Goal: Task Accomplishment & Management: Complete application form

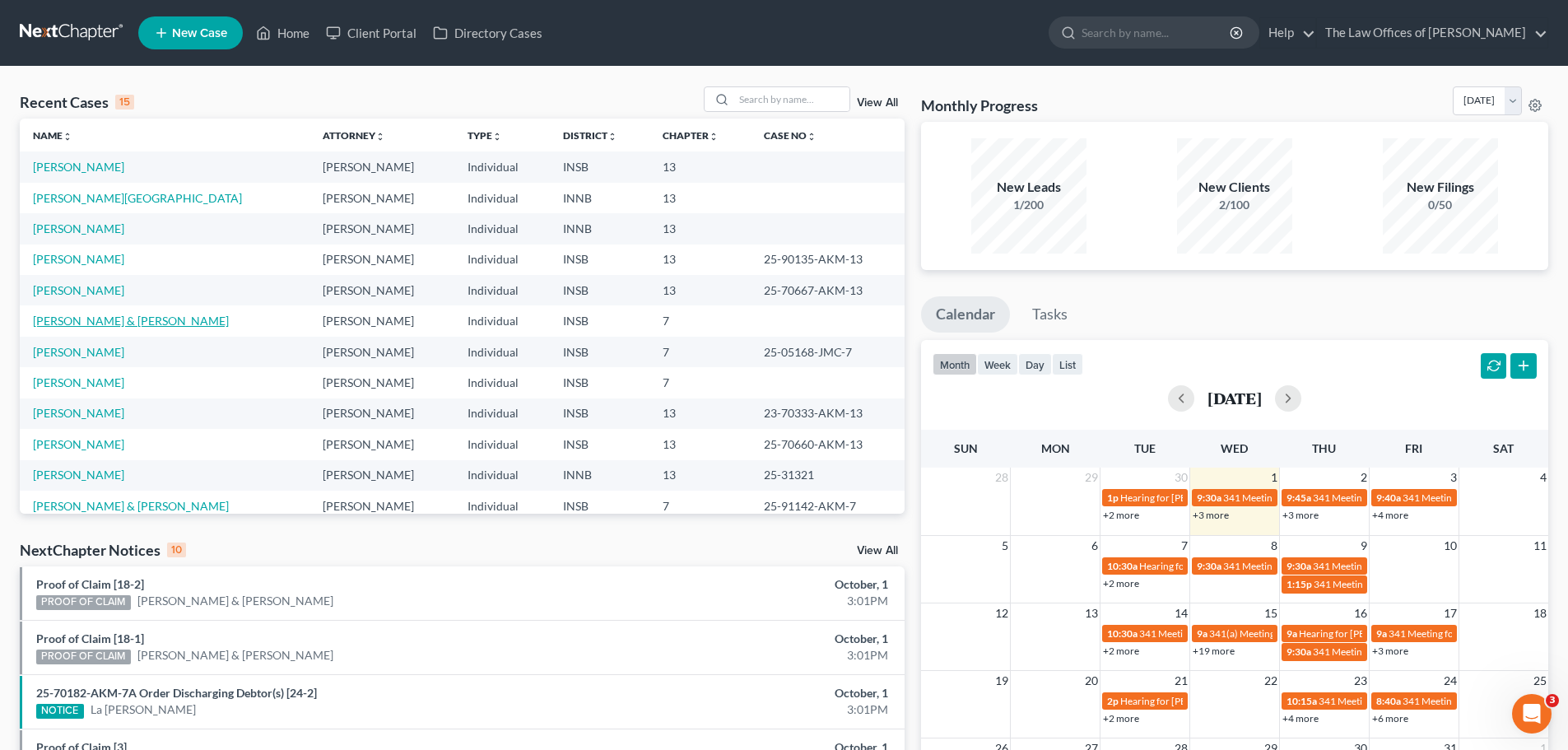
click at [101, 318] on link "[PERSON_NAME] & [PERSON_NAME]" at bounding box center [131, 320] width 196 height 14
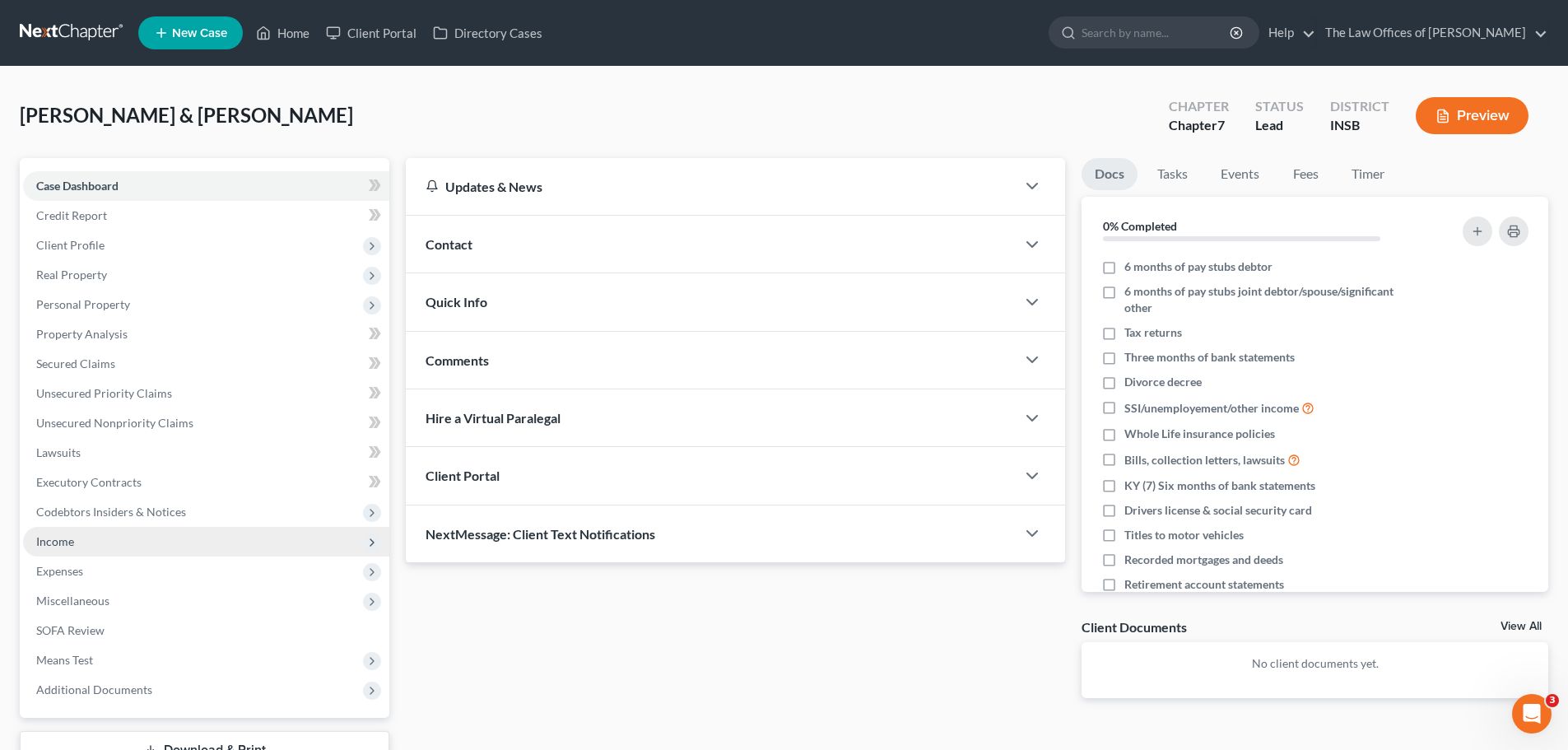
click at [101, 542] on span "Income" at bounding box center [206, 541] width 366 height 30
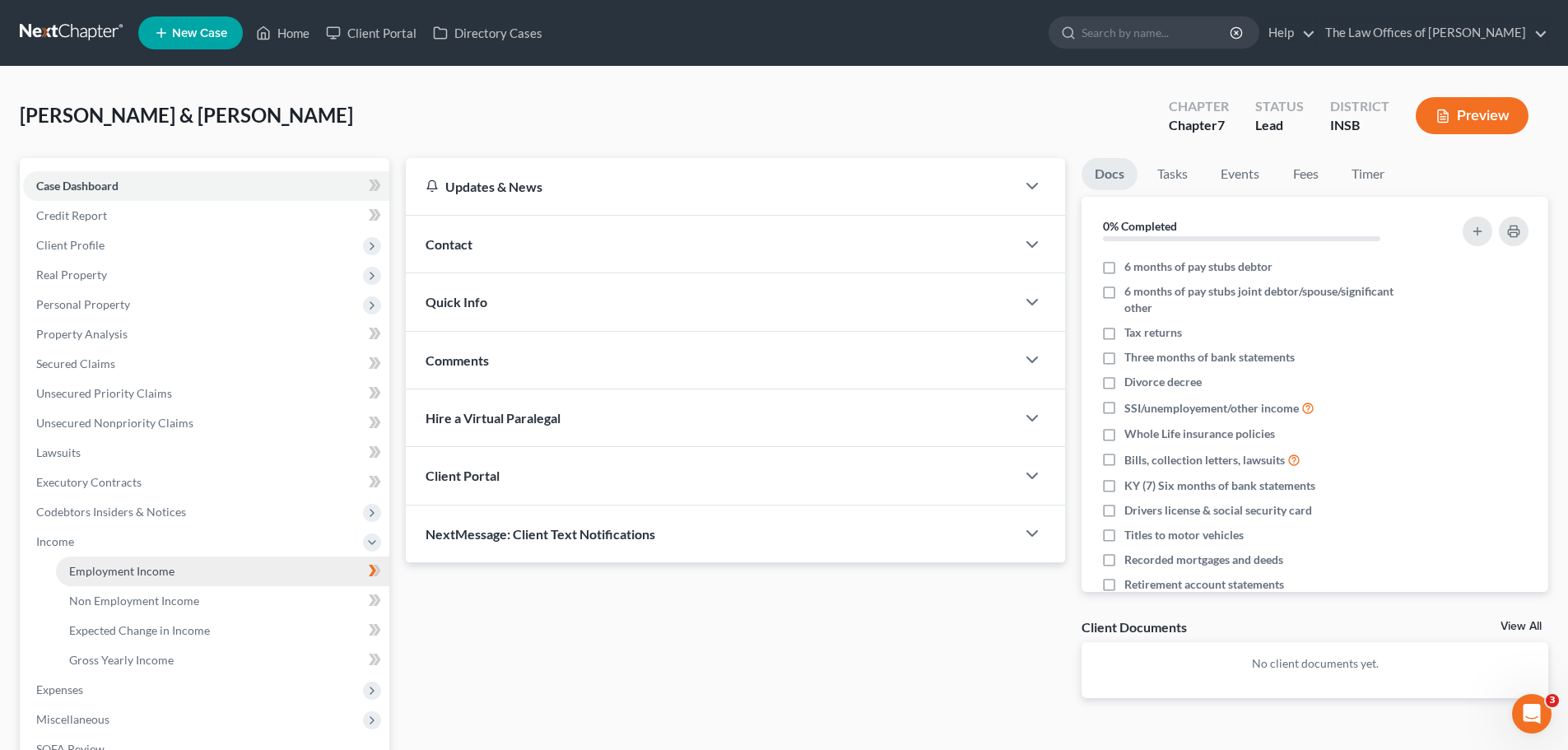
click at [114, 569] on span "Employment Income" at bounding box center [121, 571] width 105 height 14
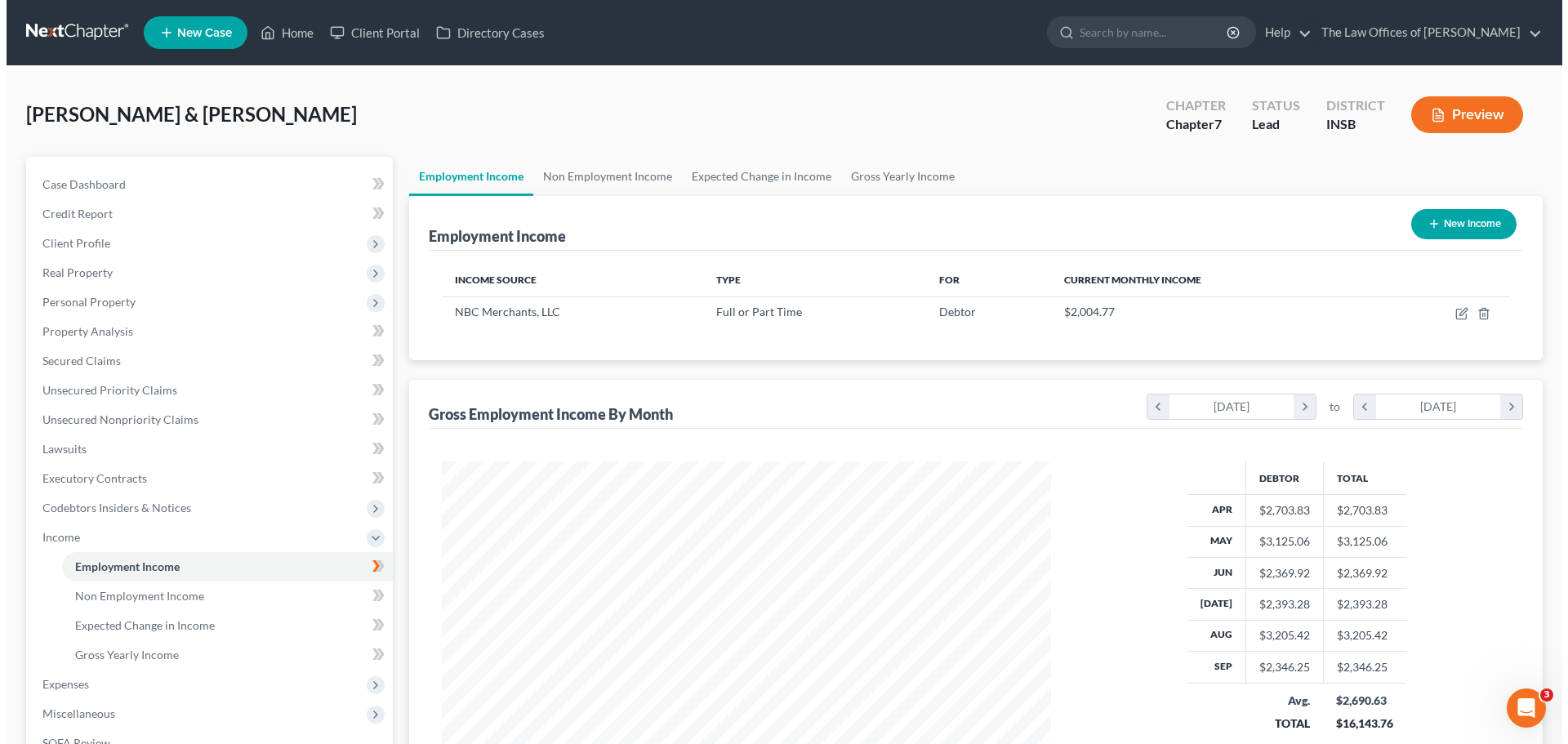
scroll to position [304, 642]
click at [643, 179] on link "Non Employment Income" at bounding box center [601, 176] width 148 height 40
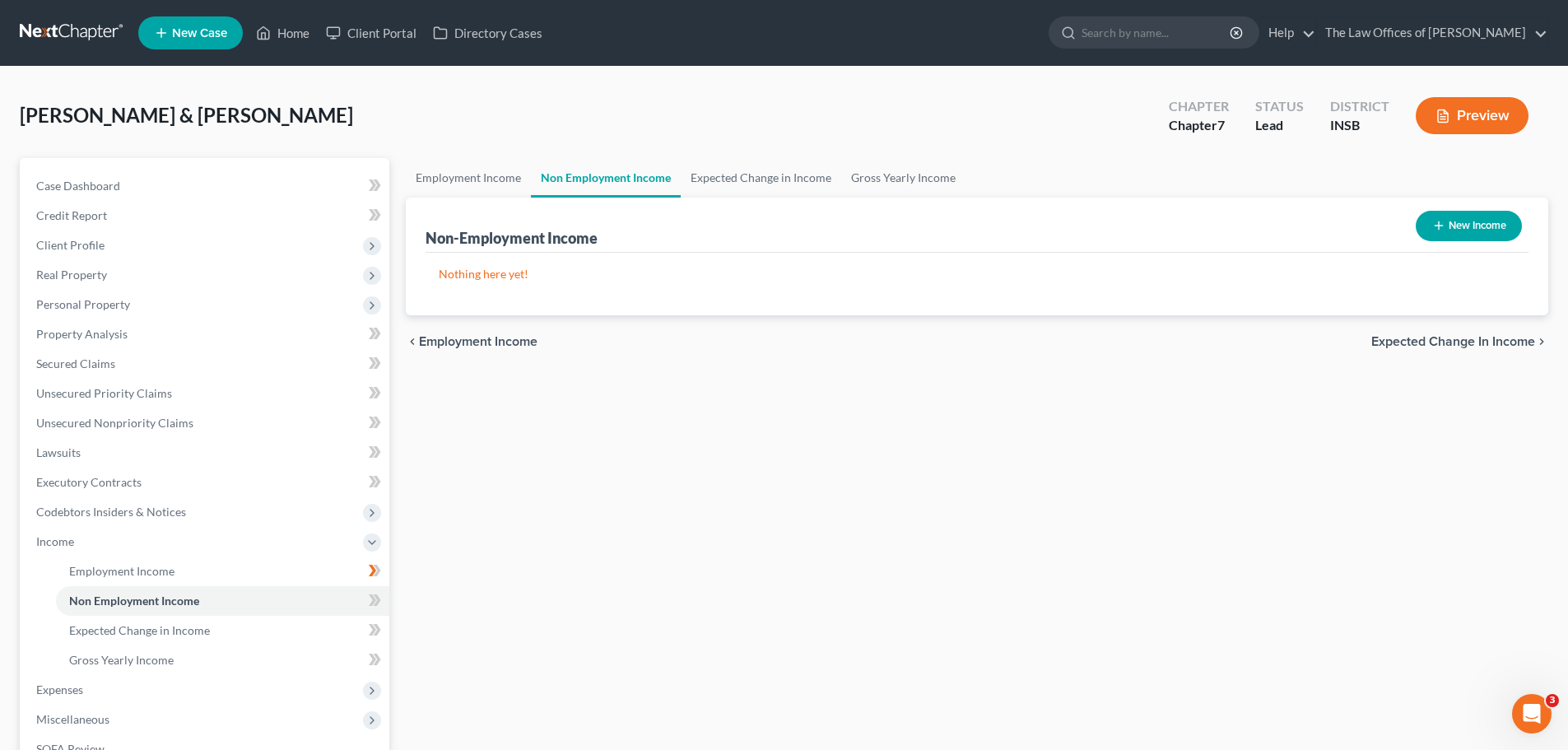
click at [1475, 225] on button "New Income" at bounding box center [1468, 226] width 106 height 31
select select "0"
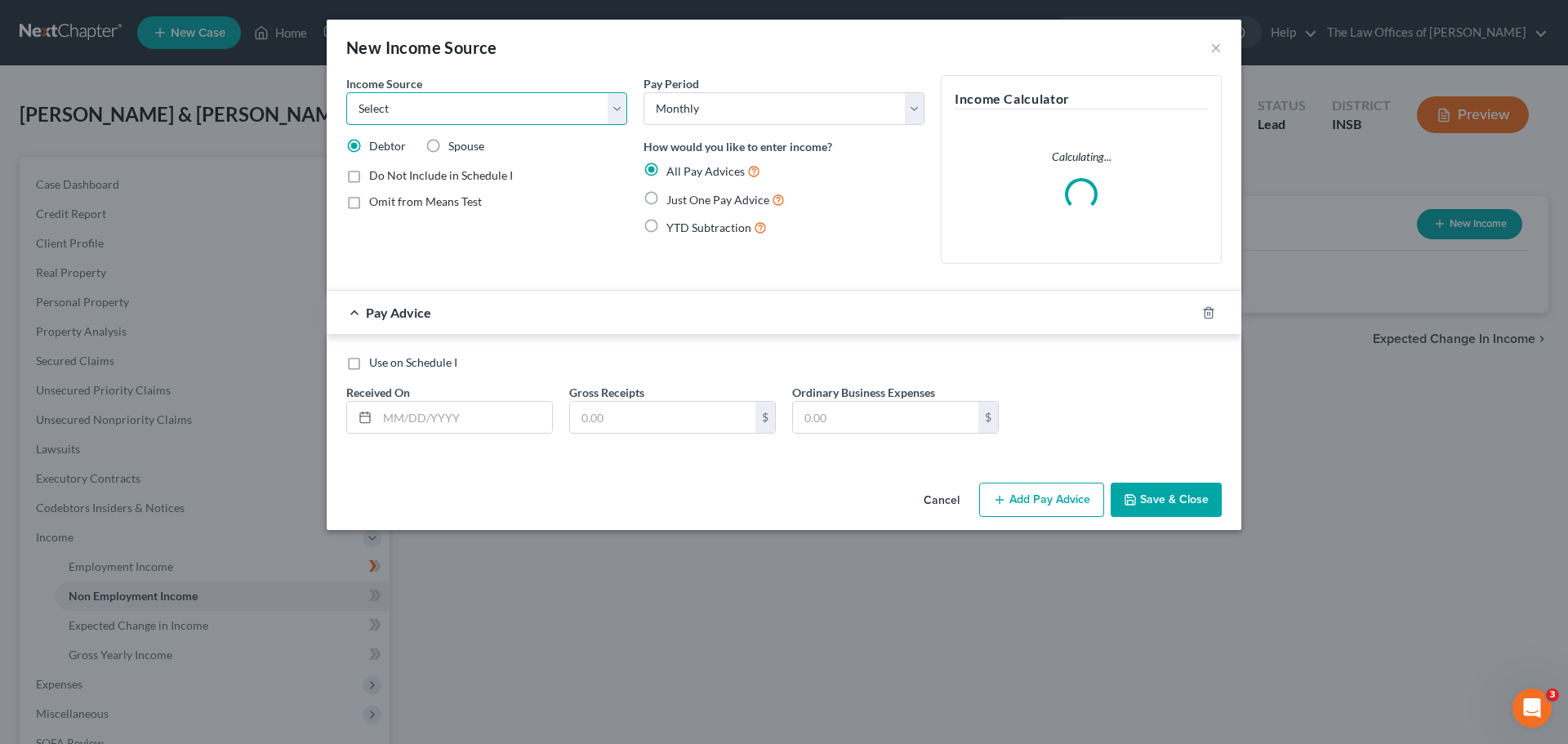
click at [615, 117] on select "Select Unemployment Disability (from employer) Pension Retirement Social Securi…" at bounding box center [486, 108] width 281 height 33
select select "4"
click at [346, 92] on select "Select Unemployment Disability (from employer) Pension Retirement Social Securi…" at bounding box center [486, 108] width 281 height 33
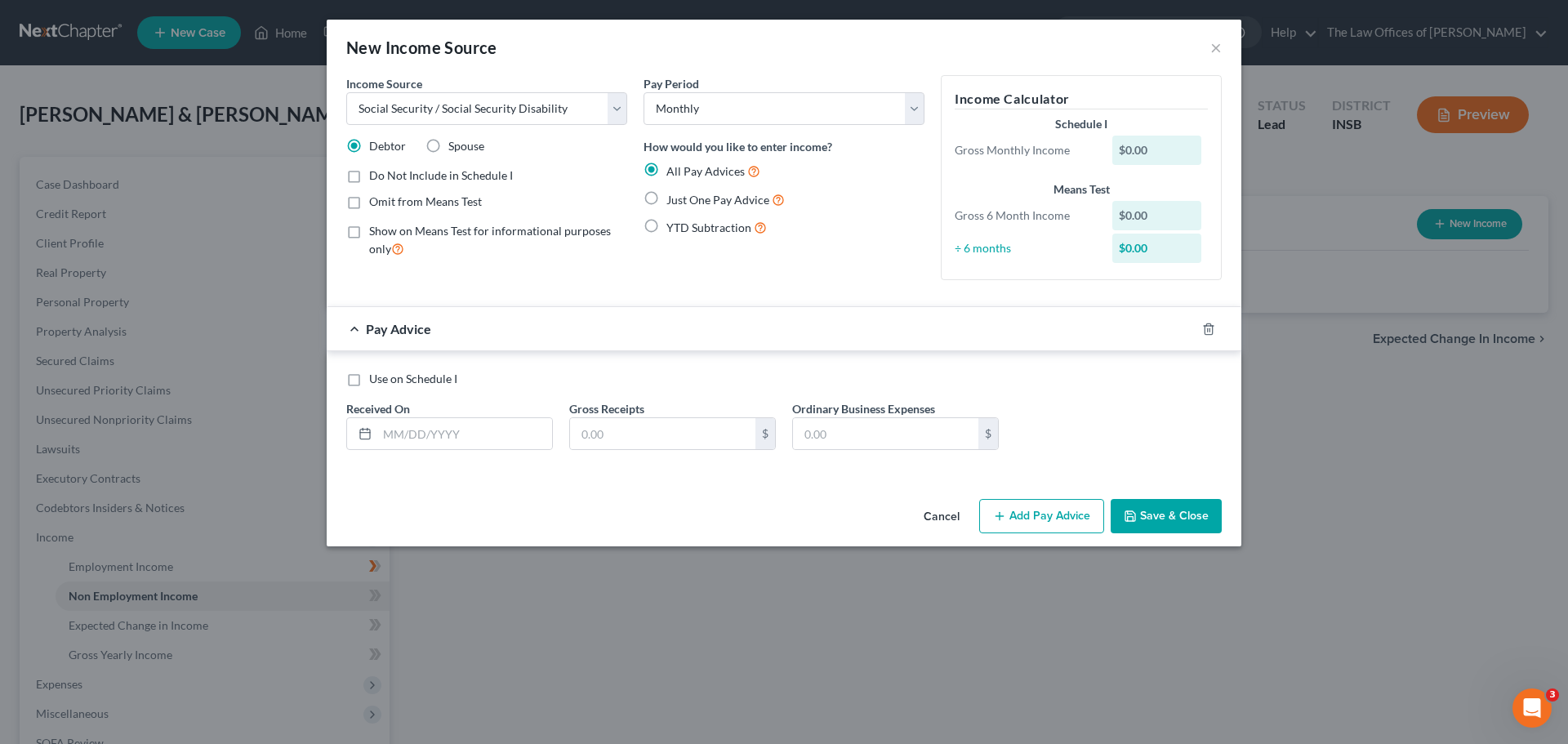
click at [369, 200] on label "Omit from Means Test" at bounding box center [426, 201] width 113 height 16
click at [376, 200] on input "Omit from Means Test" at bounding box center [381, 199] width 11 height 11
checkbox input "true"
click at [823, 111] on select "Select Monthly Twice Monthly Every Other Week Weekly" at bounding box center [783, 108] width 281 height 33
click at [825, 111] on select "Select Monthly Twice Monthly Every Other Week Weekly" at bounding box center [783, 108] width 281 height 33
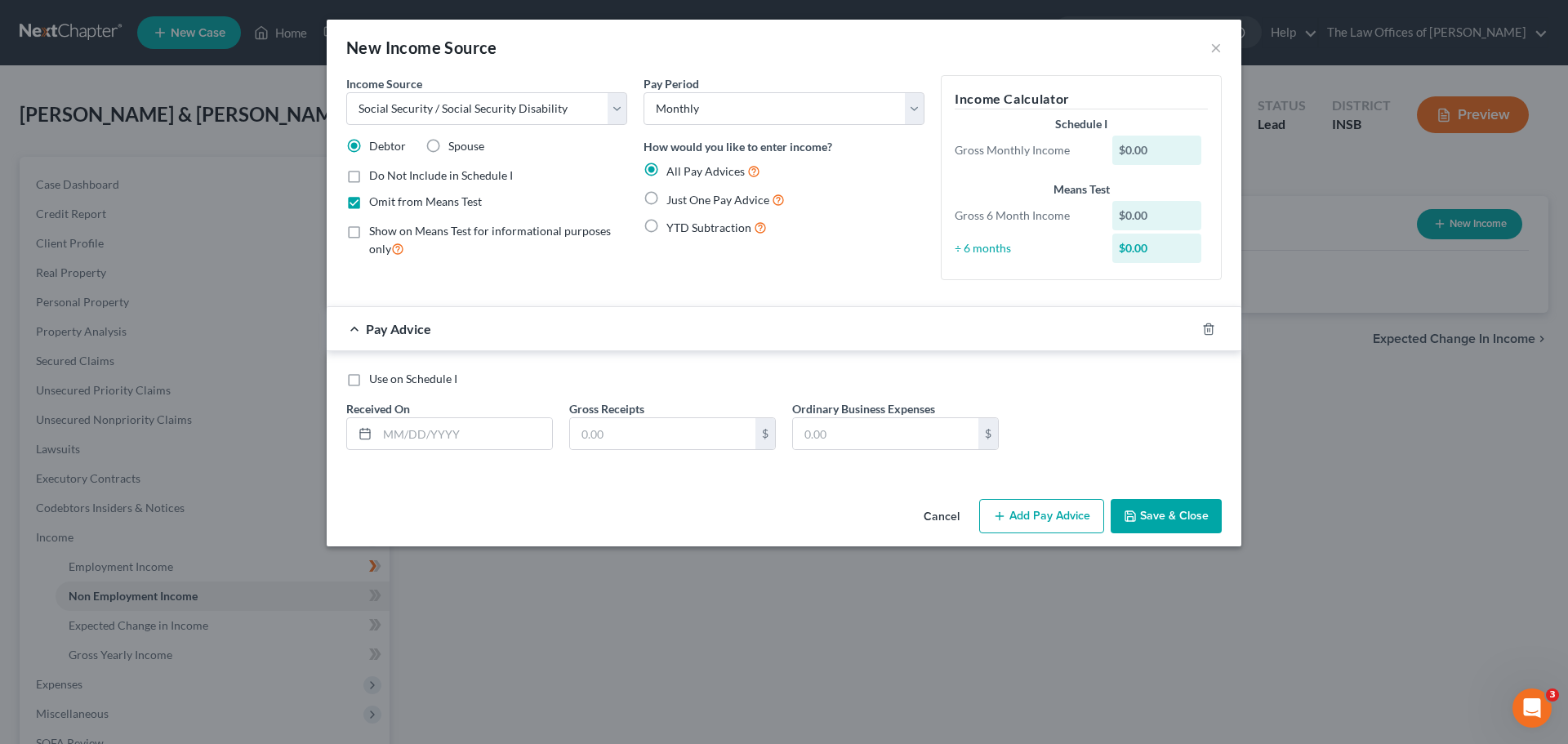
click at [667, 198] on label "Just One Pay Advice" at bounding box center [726, 200] width 118 height 19
click at [673, 198] on input "Just One Pay Advice" at bounding box center [678, 195] width 11 height 11
radio input "true"
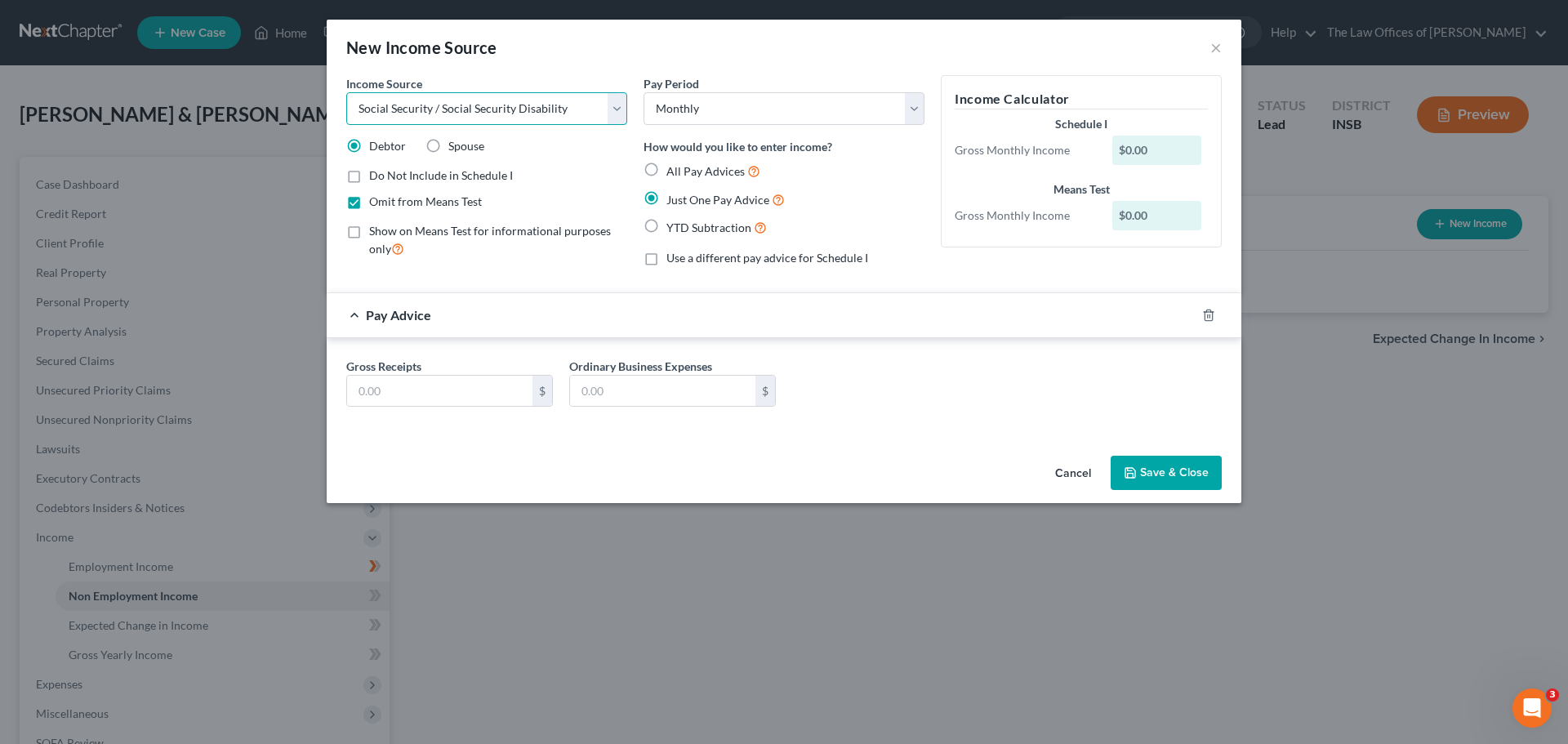
click at [459, 106] on select "Select Unemployment Disability (from employer) Pension Retirement Social Securi…" at bounding box center [486, 108] width 281 height 33
select select "1"
click at [346, 92] on select "Select Unemployment Disability (from employer) Pension Retirement Social Securi…" at bounding box center [486, 108] width 281 height 33
click at [412, 388] on input "text" at bounding box center [440, 391] width 185 height 31
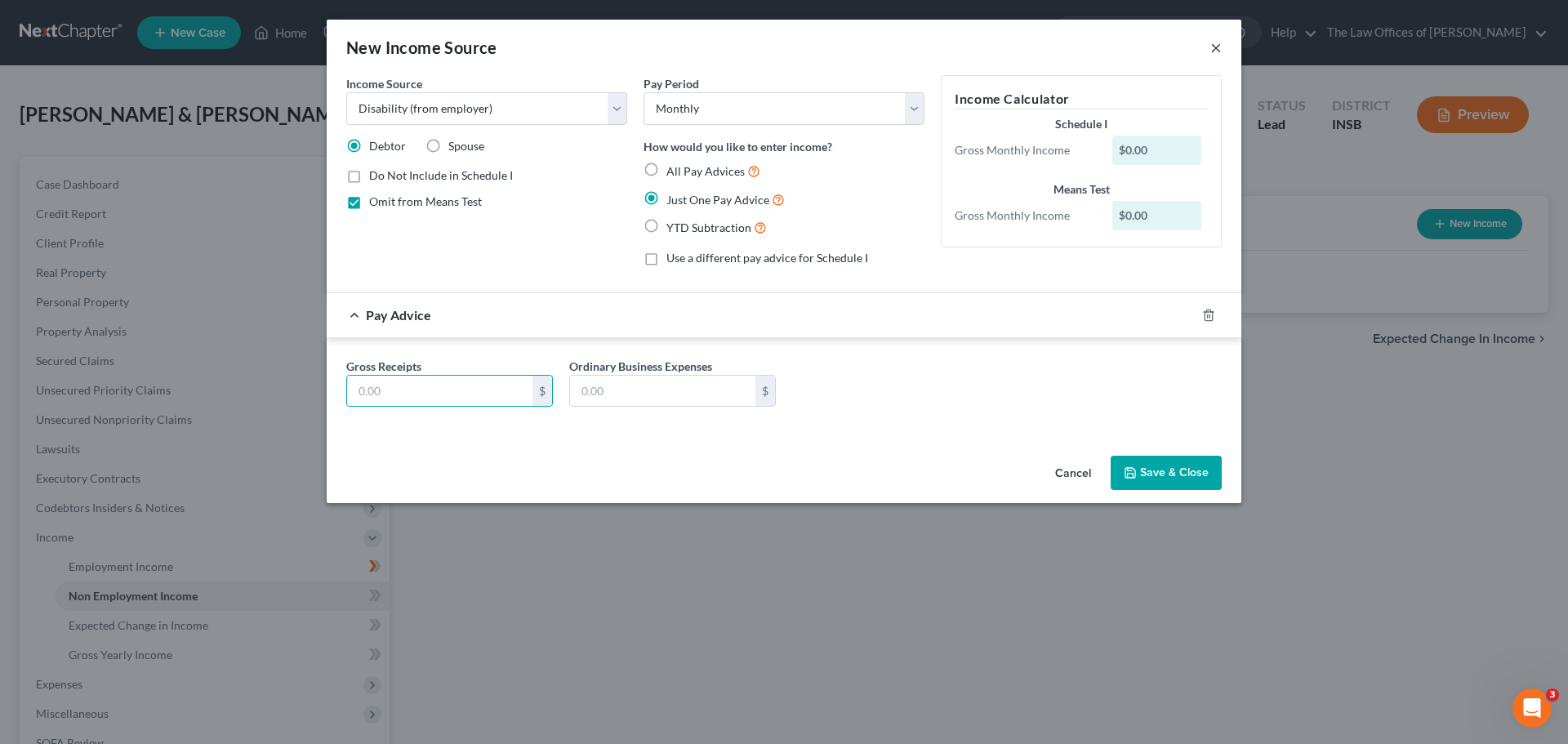
click at [1219, 49] on button "×" at bounding box center [1216, 47] width 12 height 19
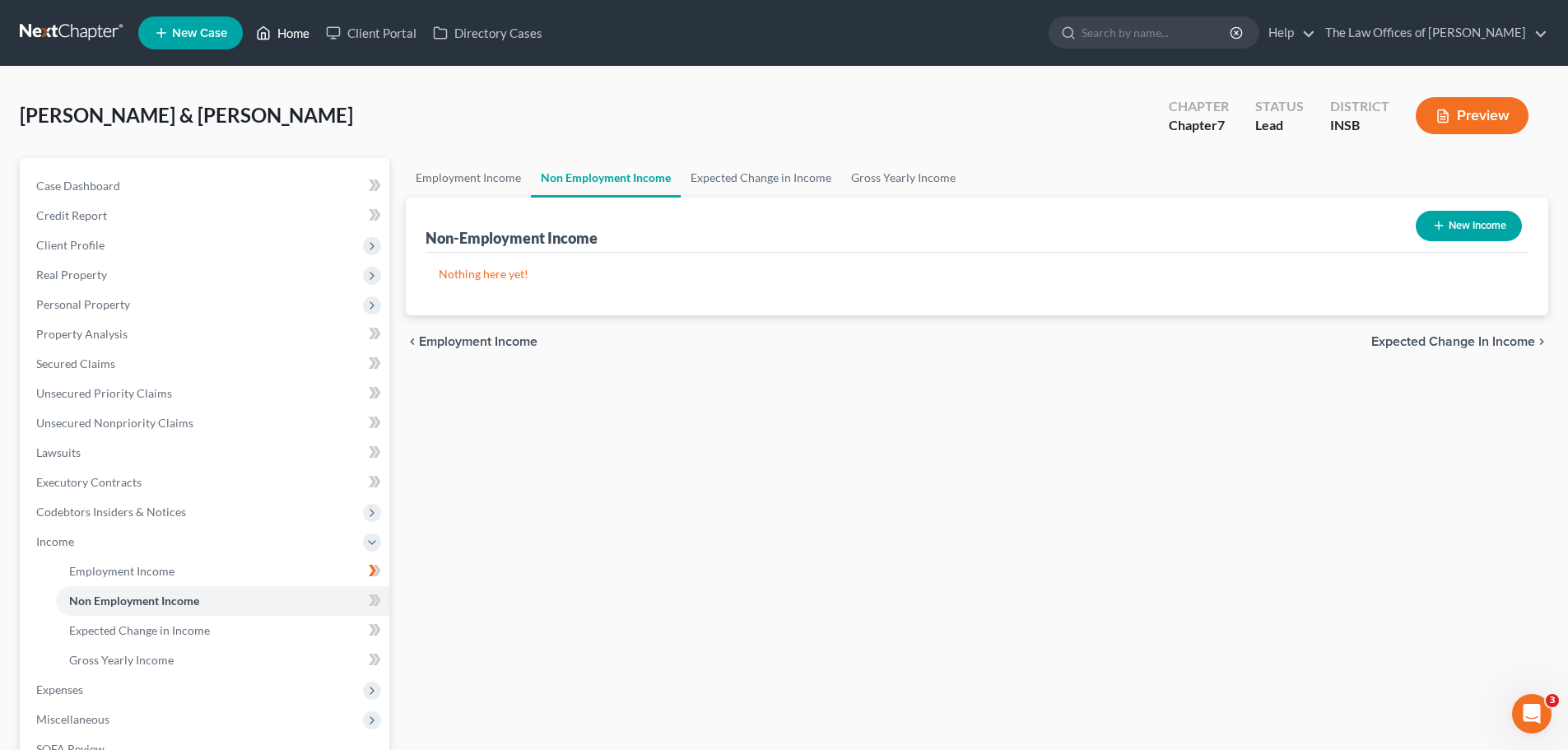
click at [293, 36] on link "Home" at bounding box center [283, 32] width 70 height 30
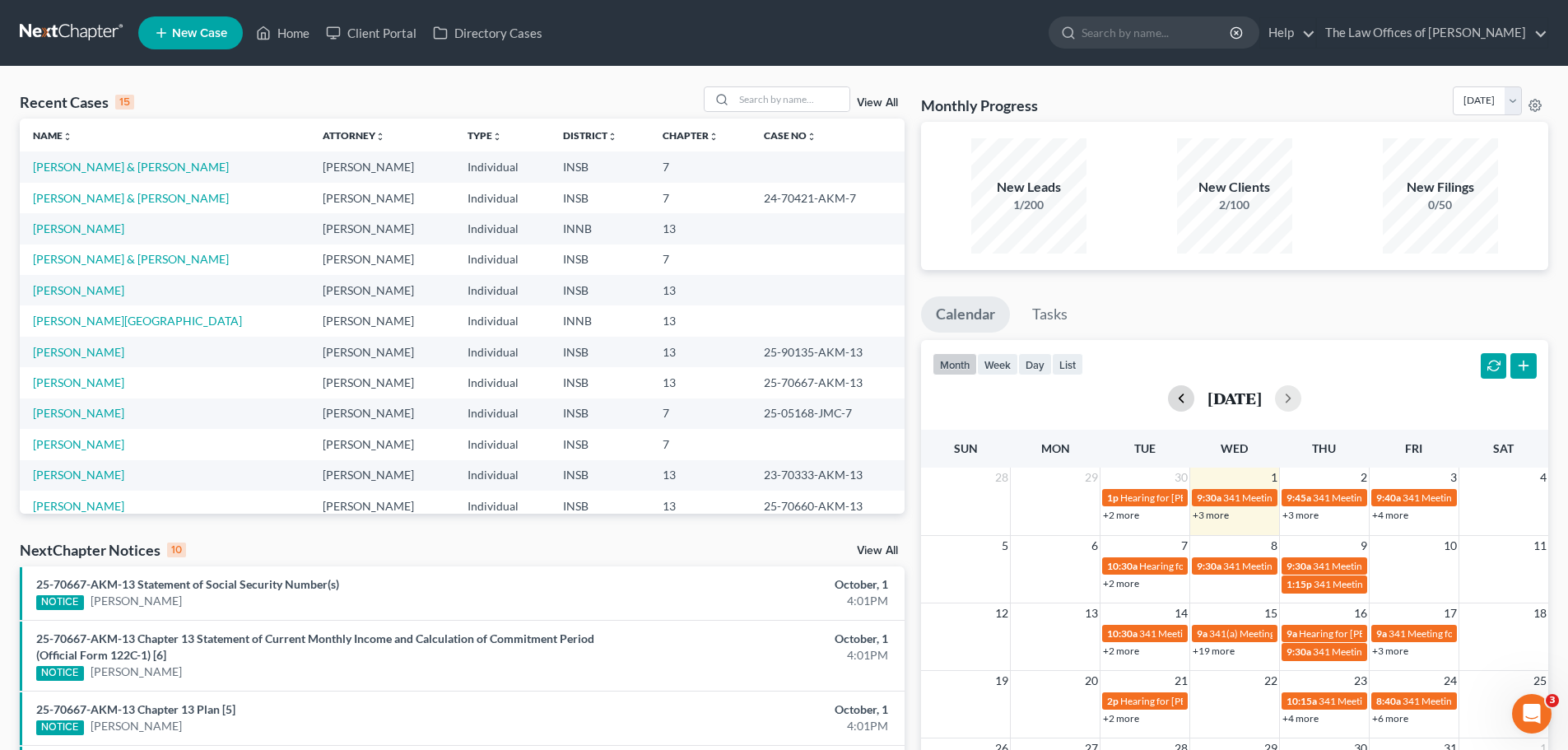
click at [1168, 394] on button "button" at bounding box center [1181, 398] width 26 height 26
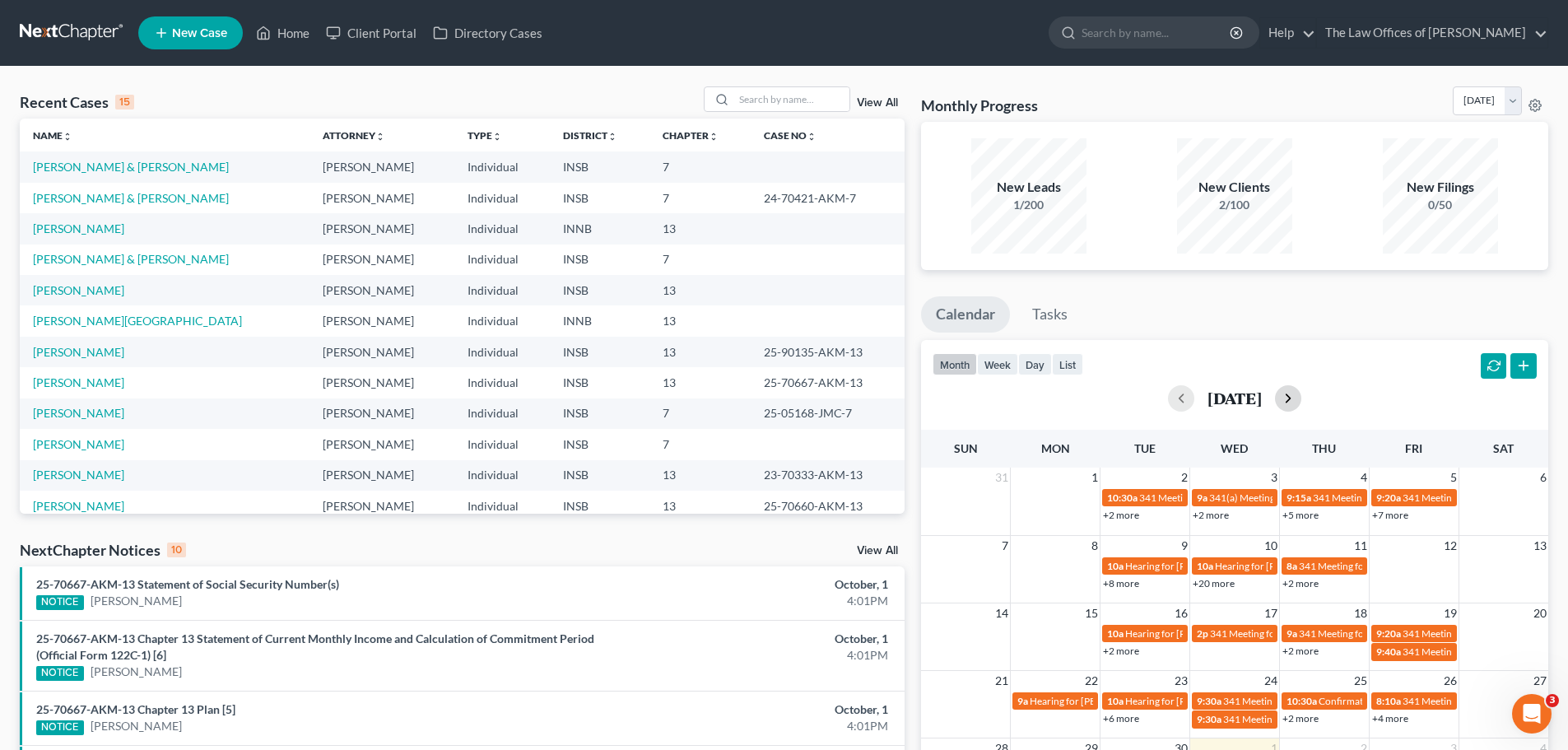
click at [1301, 399] on button "button" at bounding box center [1288, 398] width 26 height 26
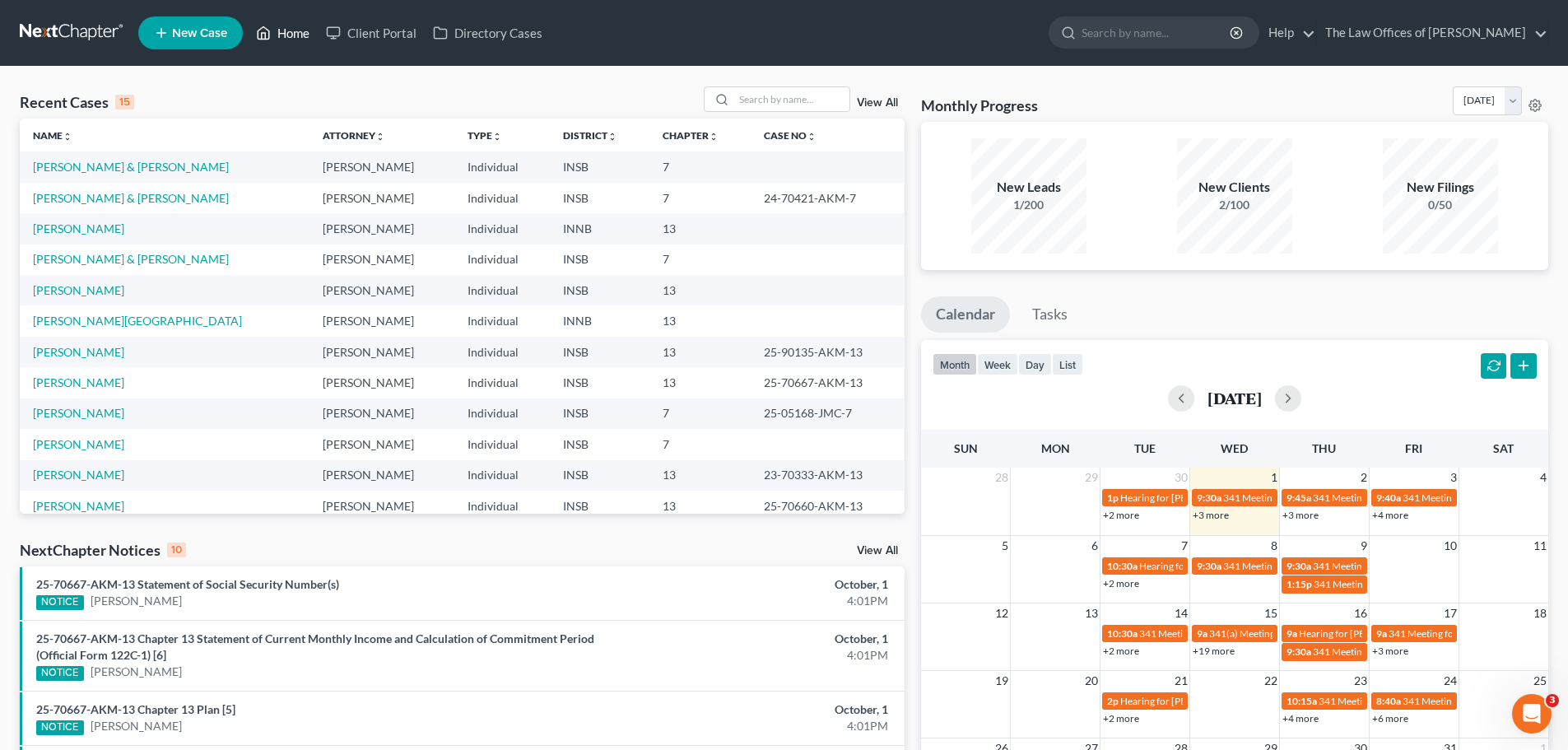
click at [296, 38] on link "Home" at bounding box center [283, 32] width 70 height 30
click at [786, 107] on input "search" at bounding box center [792, 99] width 116 height 24
paste input "[PERSON_NAME]"
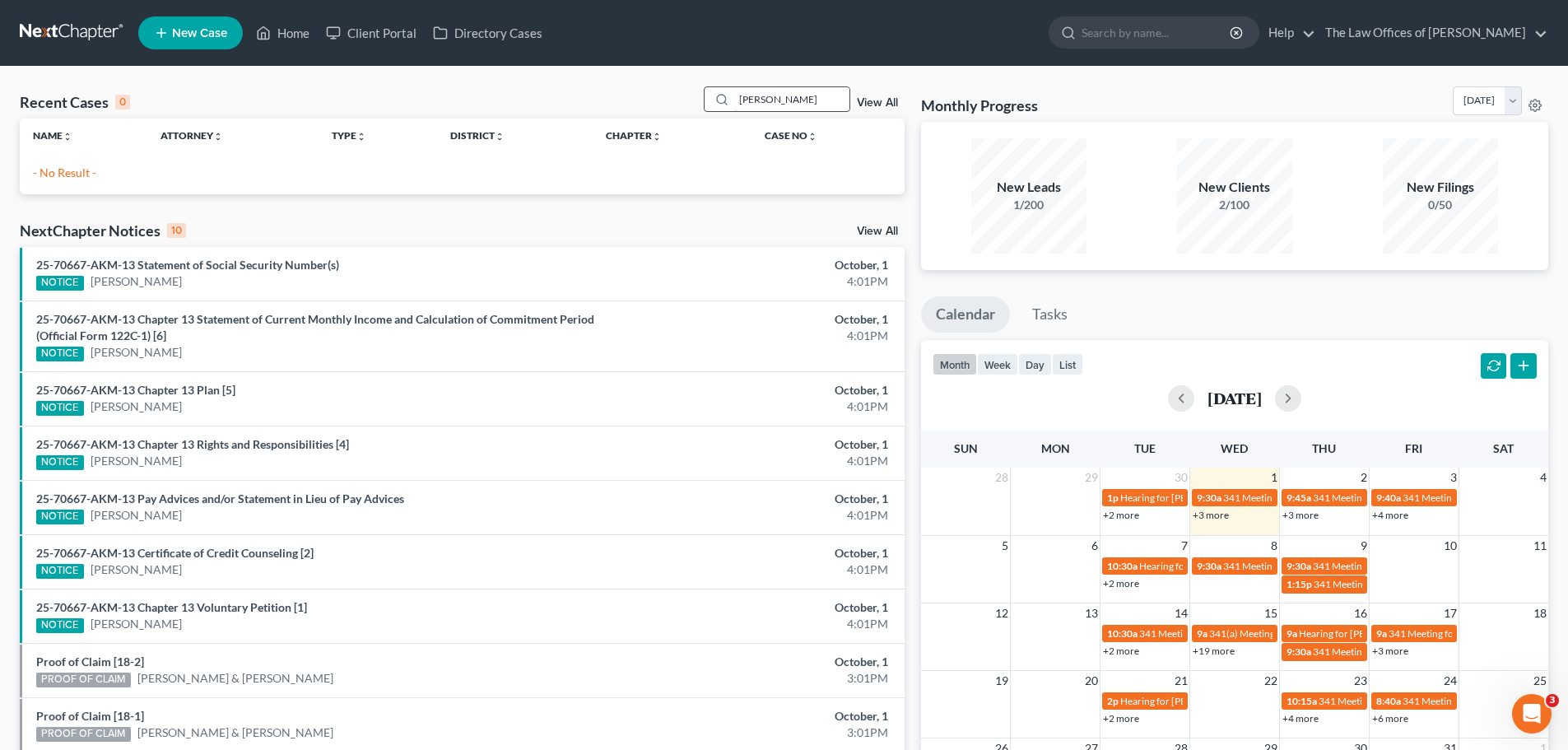
drag, startPoint x: 761, startPoint y: 103, endPoint x: 835, endPoint y: 108, distance: 74.2
click at [835, 108] on input "[PERSON_NAME]" at bounding box center [792, 99] width 116 height 24
type input "[PERSON_NAME]"
drag, startPoint x: 286, startPoint y: 35, endPoint x: 327, endPoint y: 70, distance: 53.9
click at [286, 35] on link "Home" at bounding box center [283, 32] width 70 height 30
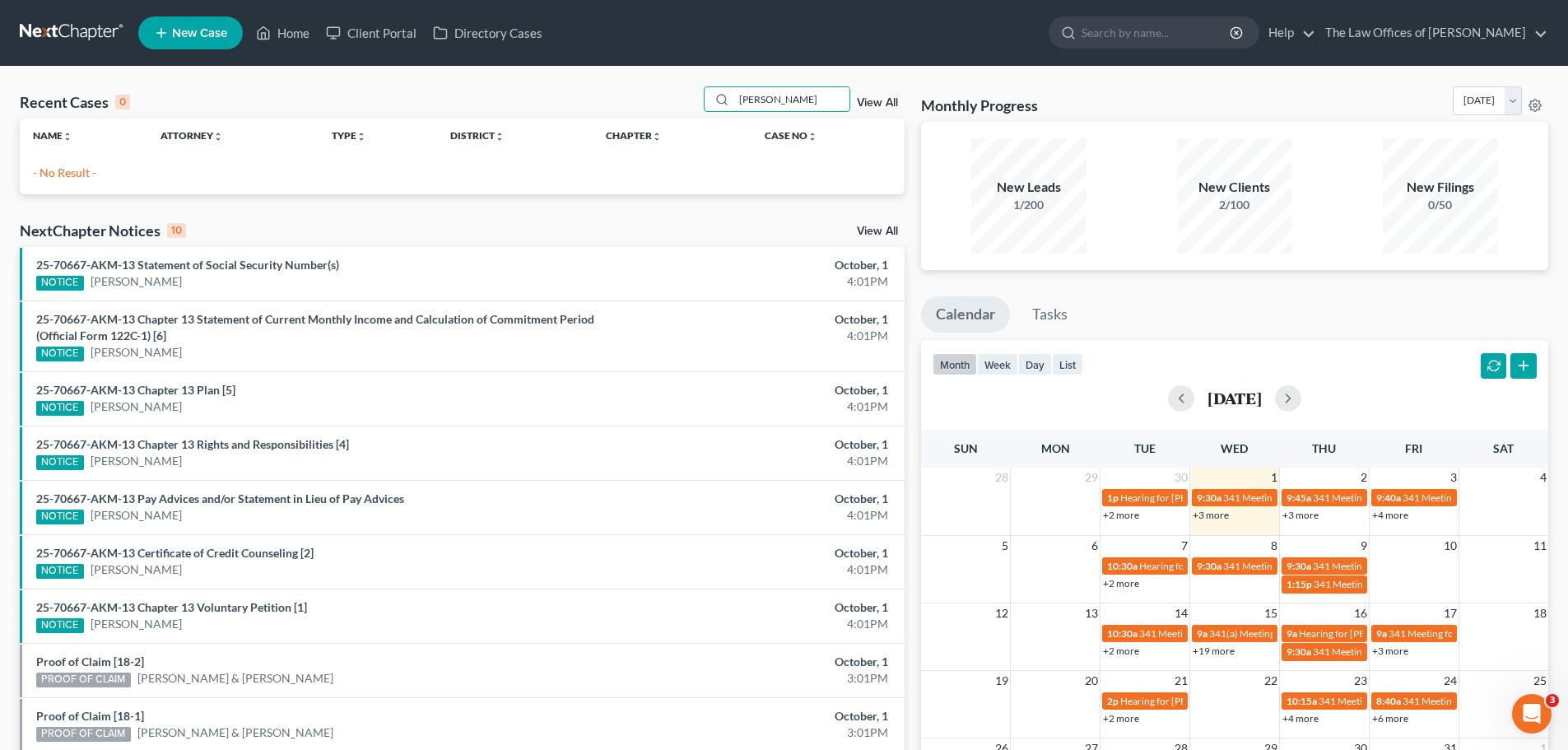
drag, startPoint x: 768, startPoint y: 98, endPoint x: 649, endPoint y: 103, distance: 119.1
click at [656, 93] on div "Recent Cases 0 [PERSON_NAME] View All" at bounding box center [462, 103] width 885 height 32
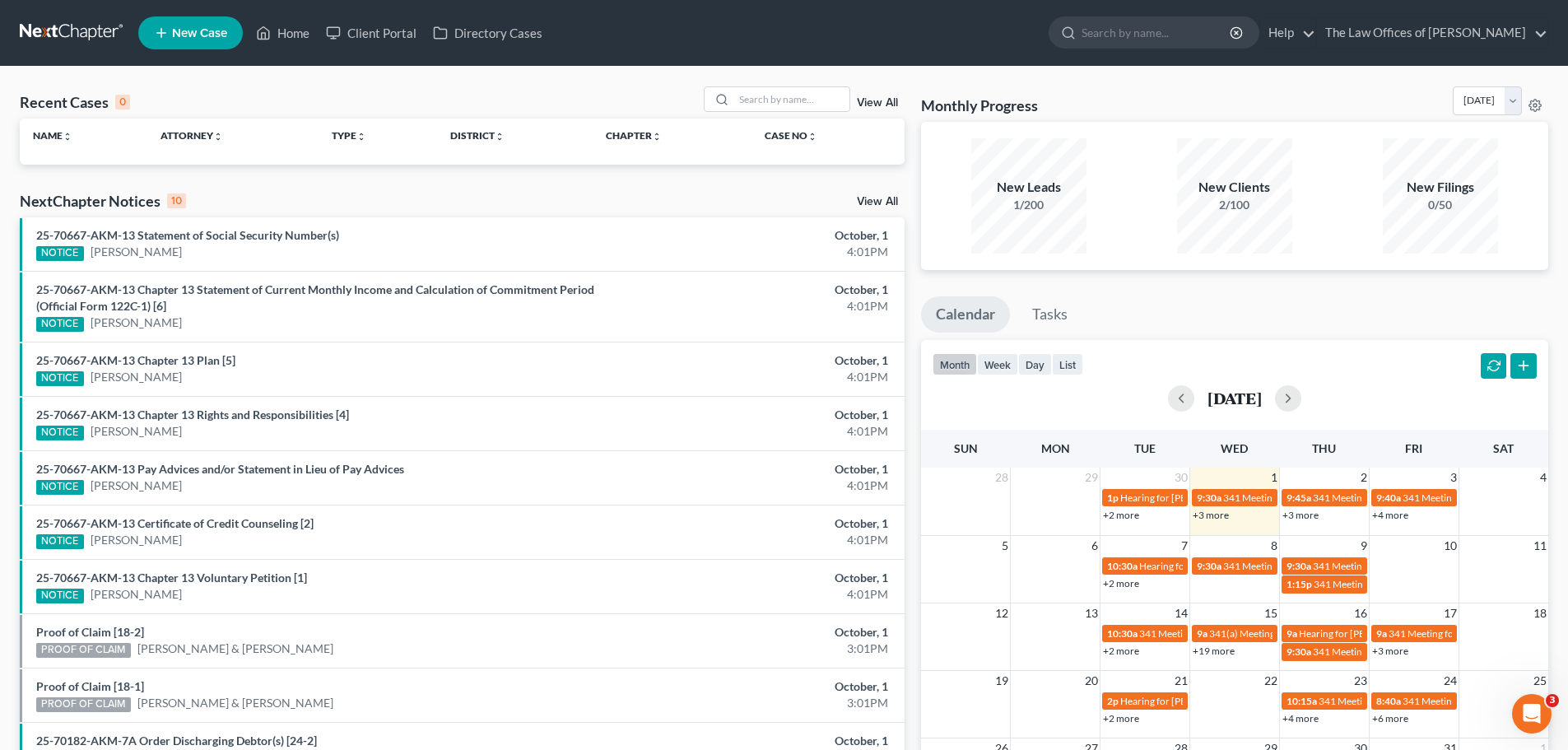
click at [197, 40] on link "New Case" at bounding box center [190, 32] width 104 height 33
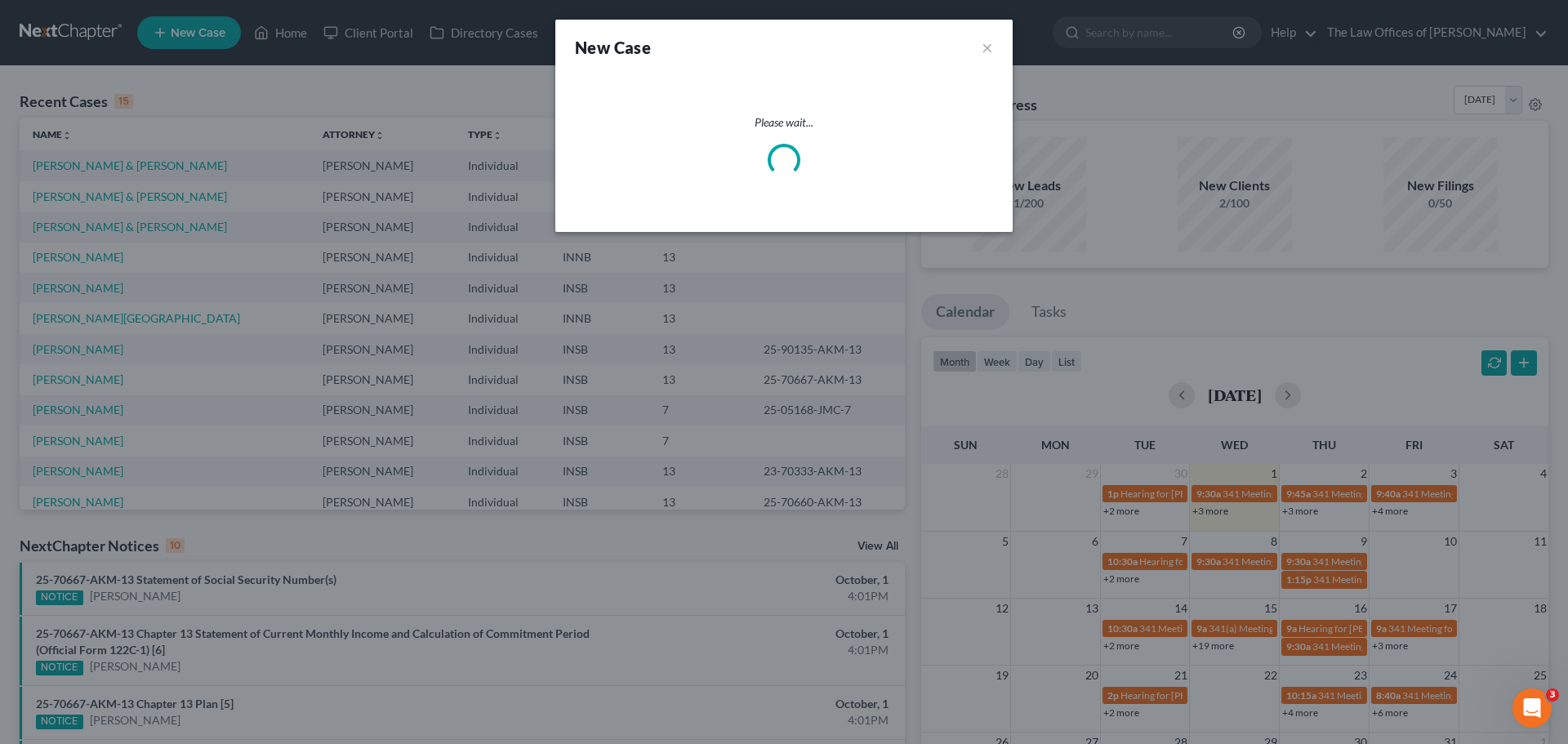
select select "28"
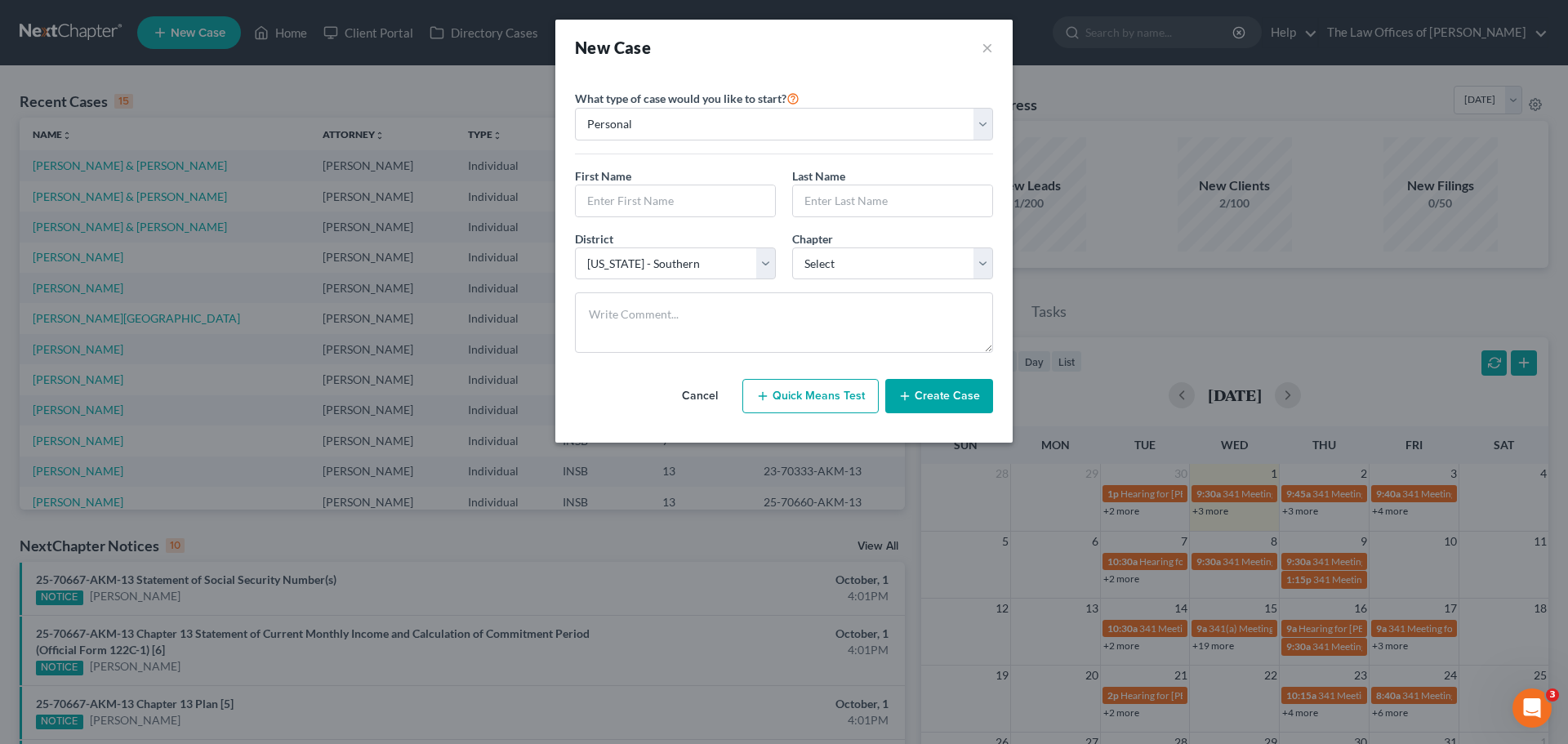
click at [673, 223] on div "First Name * Last Name *" at bounding box center [783, 199] width 434 height 63
click at [674, 210] on input "text" at bounding box center [675, 201] width 199 height 31
type input "[PERSON_NAME]"
click at [884, 270] on select "Select 7 11 12 13" at bounding box center [893, 264] width 201 height 33
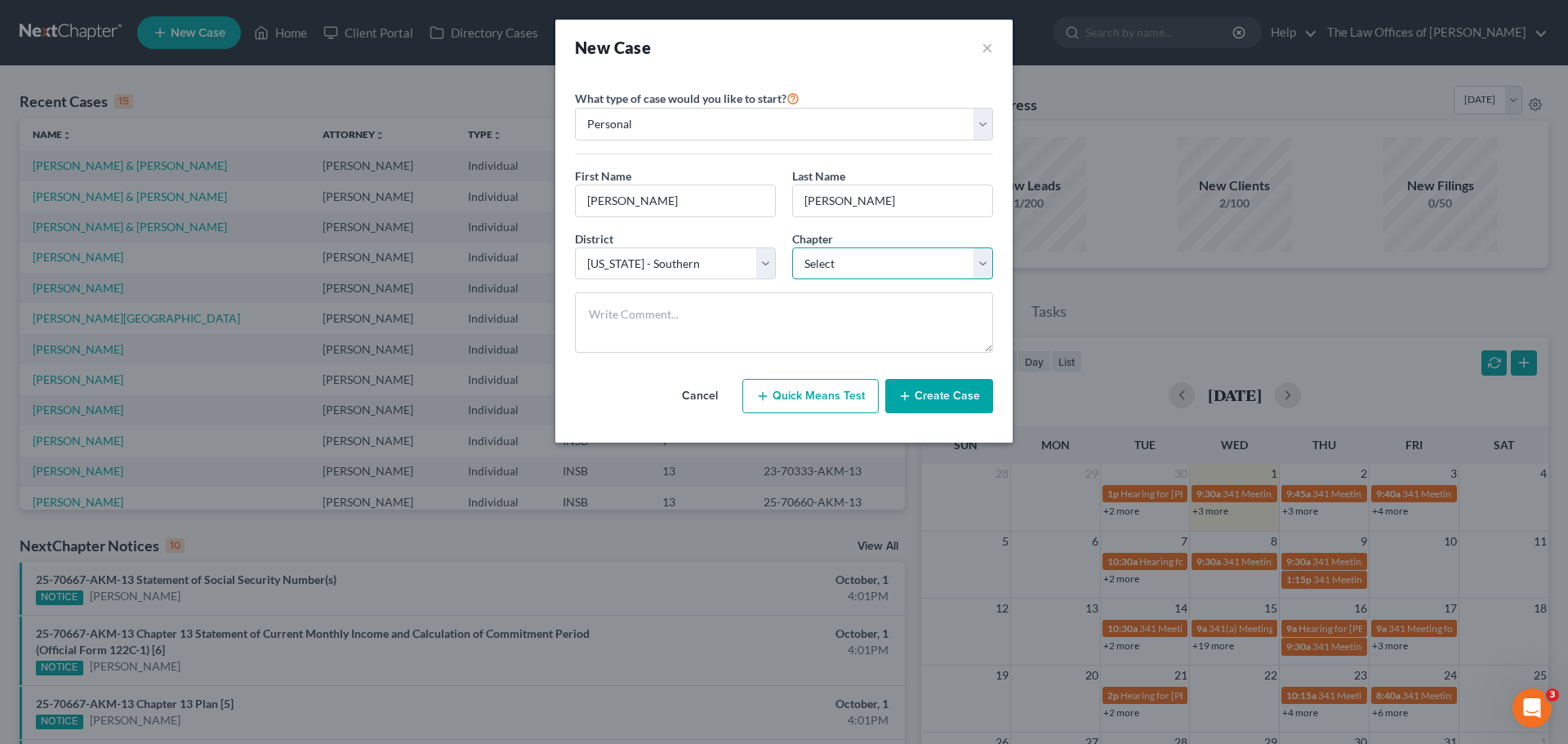
select select "0"
click at [792, 248] on select "Select 7 11 12 13" at bounding box center [893, 264] width 201 height 33
click at [959, 399] on button "Create Case" at bounding box center [939, 396] width 108 height 35
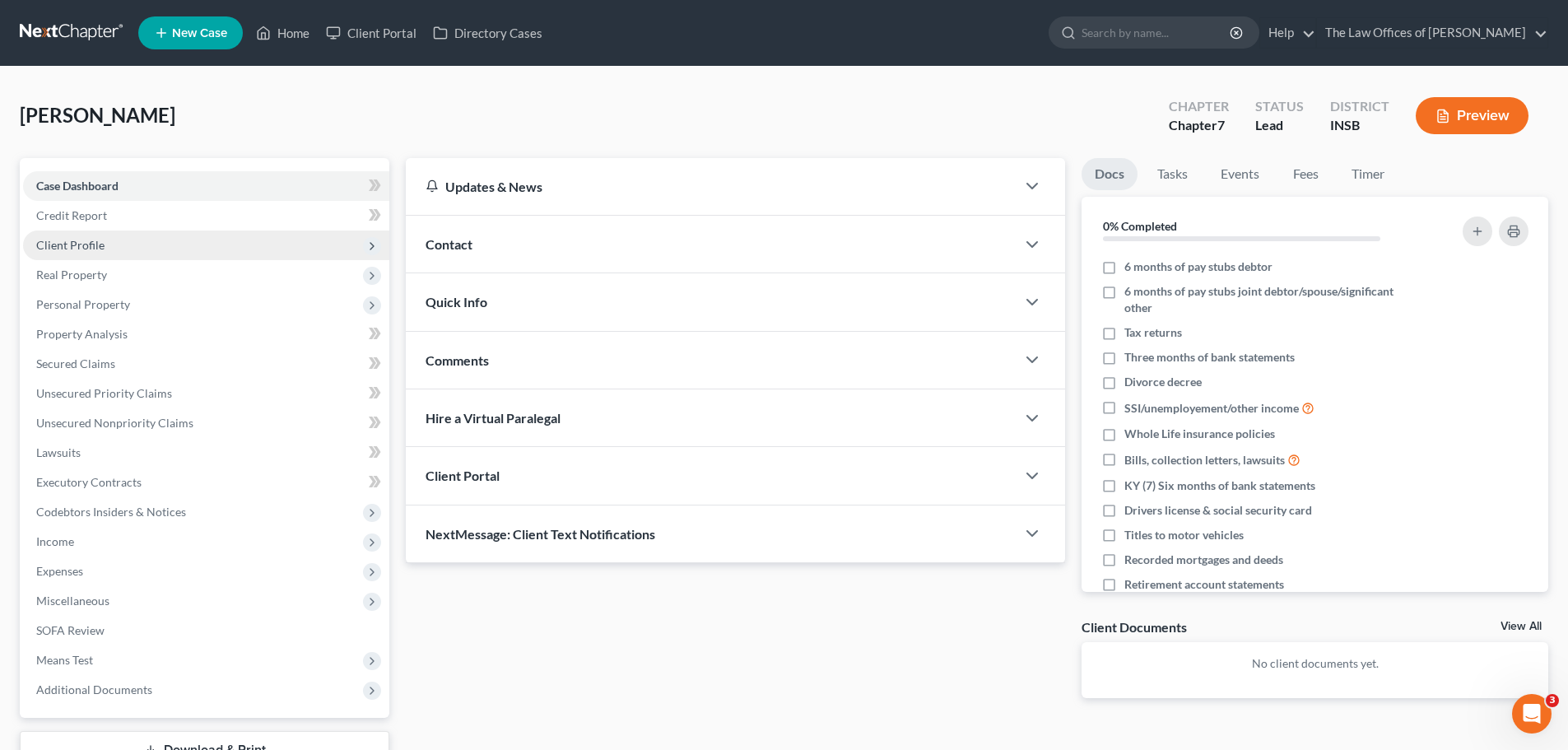
click at [159, 241] on span "Client Profile" at bounding box center [206, 245] width 366 height 30
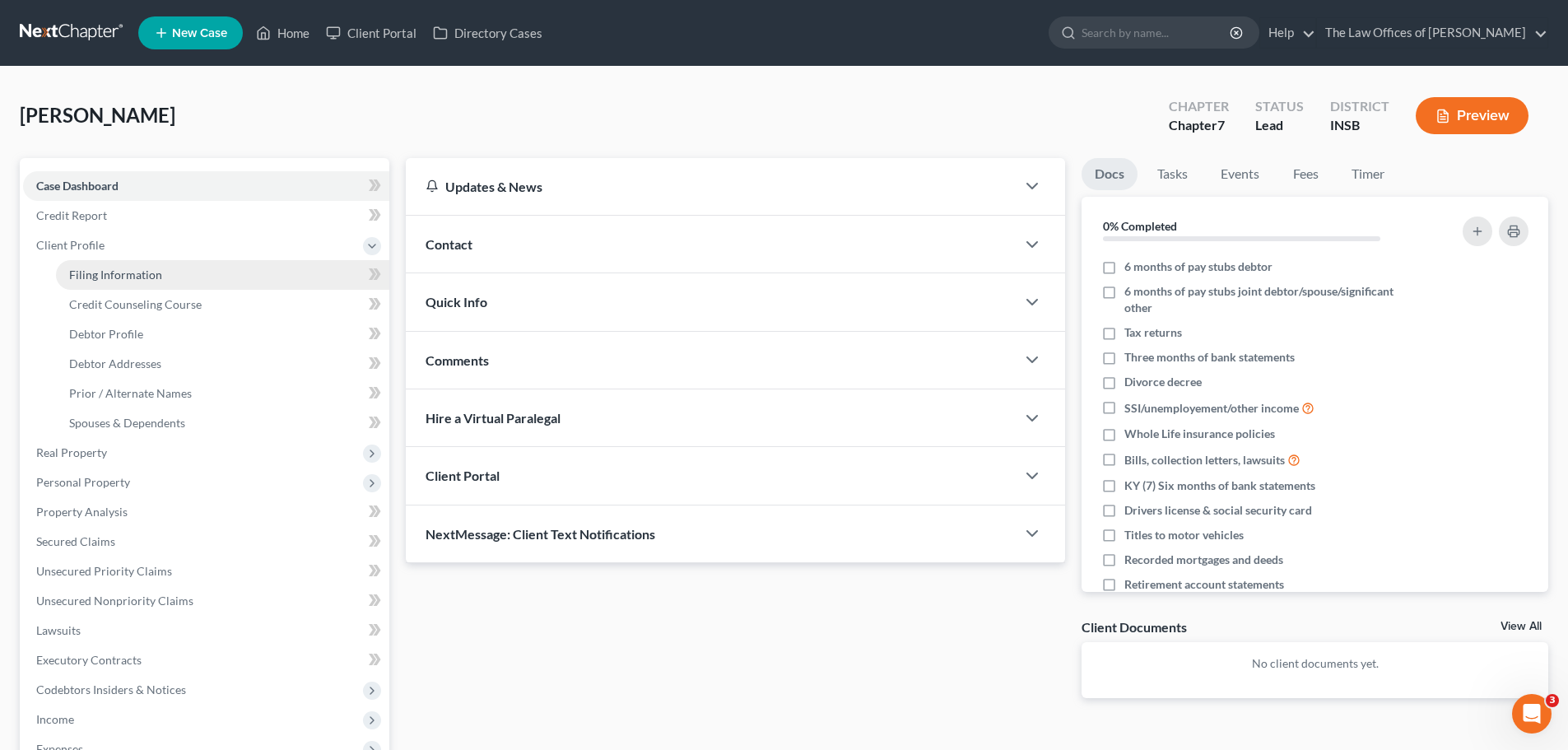
click at [140, 268] on span "Filing Information" at bounding box center [115, 274] width 93 height 14
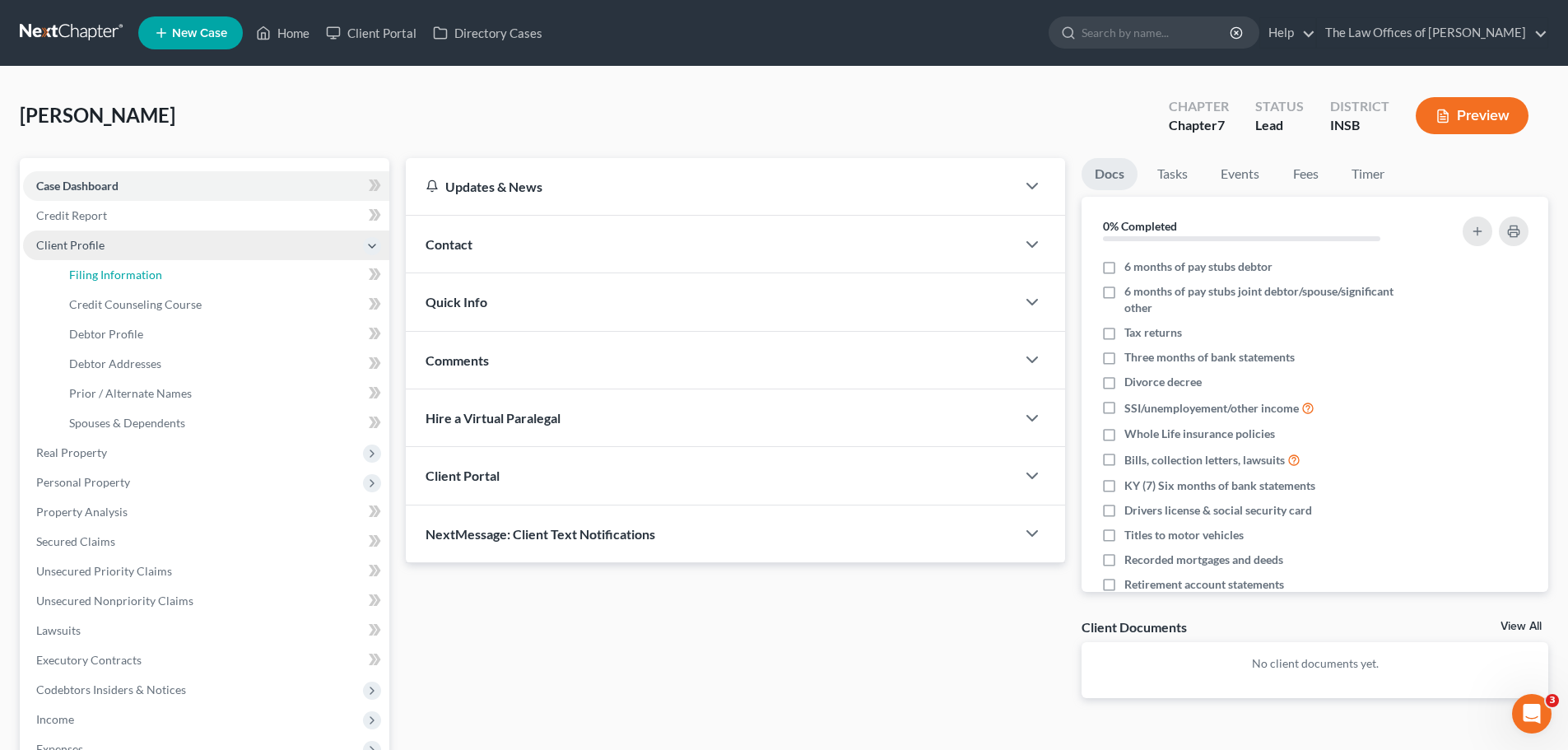
select select "1"
select select "0"
select select "28"
select select "15"
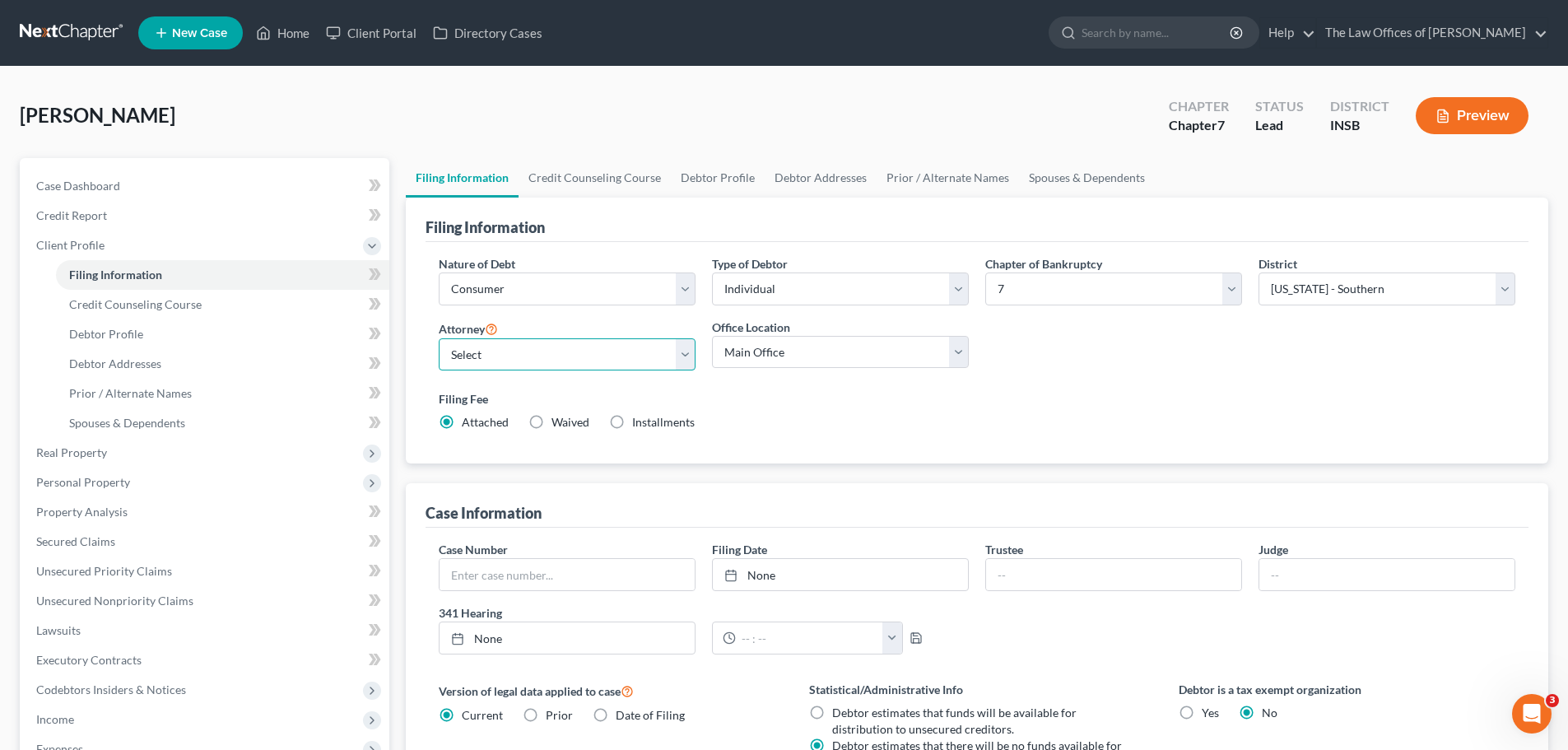
click at [681, 358] on select "Select [PERSON_NAME] - INSB [PERSON_NAME] - INSB [PERSON_NAME] [PERSON_NAME] - …" at bounding box center [567, 354] width 257 height 33
select select "0"
click at [438, 338] on select "Select [PERSON_NAME] - INSB [PERSON_NAME] - INSB [PERSON_NAME] [PERSON_NAME] - …" at bounding box center [567, 354] width 257 height 33
click at [710, 176] on link "Debtor Profile" at bounding box center [718, 178] width 93 height 40
select select "0"
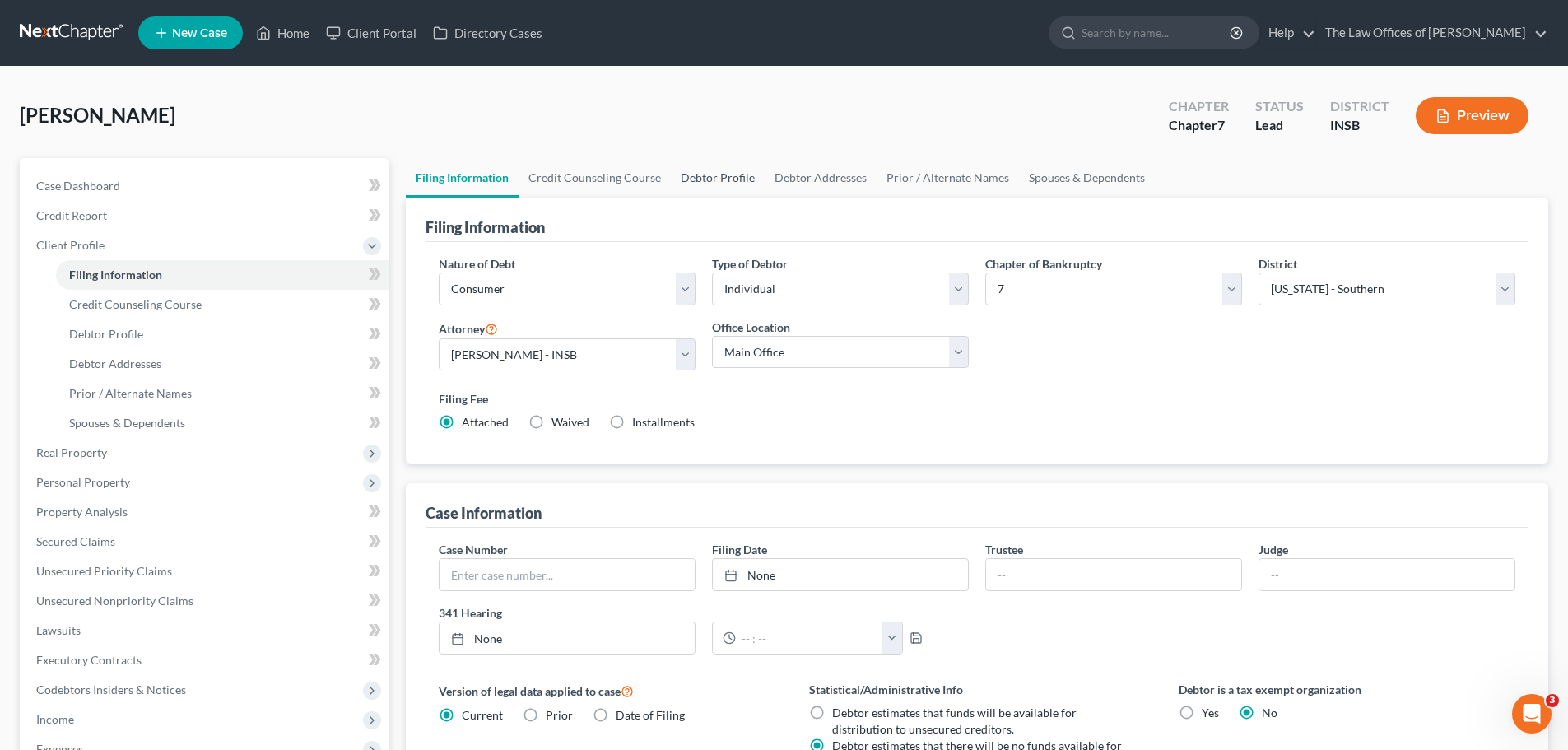
select select "0"
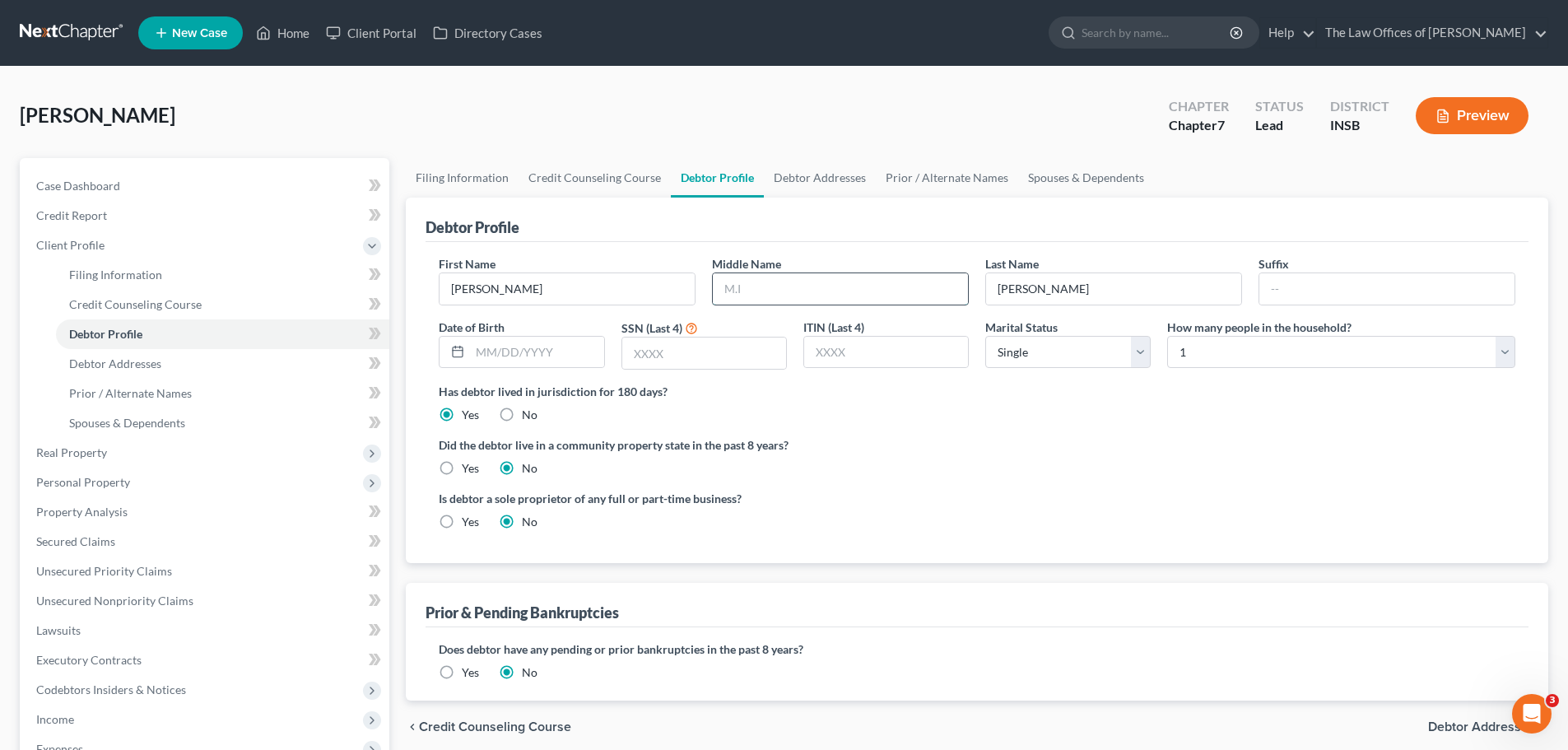
click at [816, 296] on input "text" at bounding box center [840, 289] width 255 height 31
type input "L"
click at [497, 353] on input "text" at bounding box center [536, 352] width 133 height 31
type input "[DATE]"
click at [776, 353] on input "text" at bounding box center [703, 352] width 164 height 31
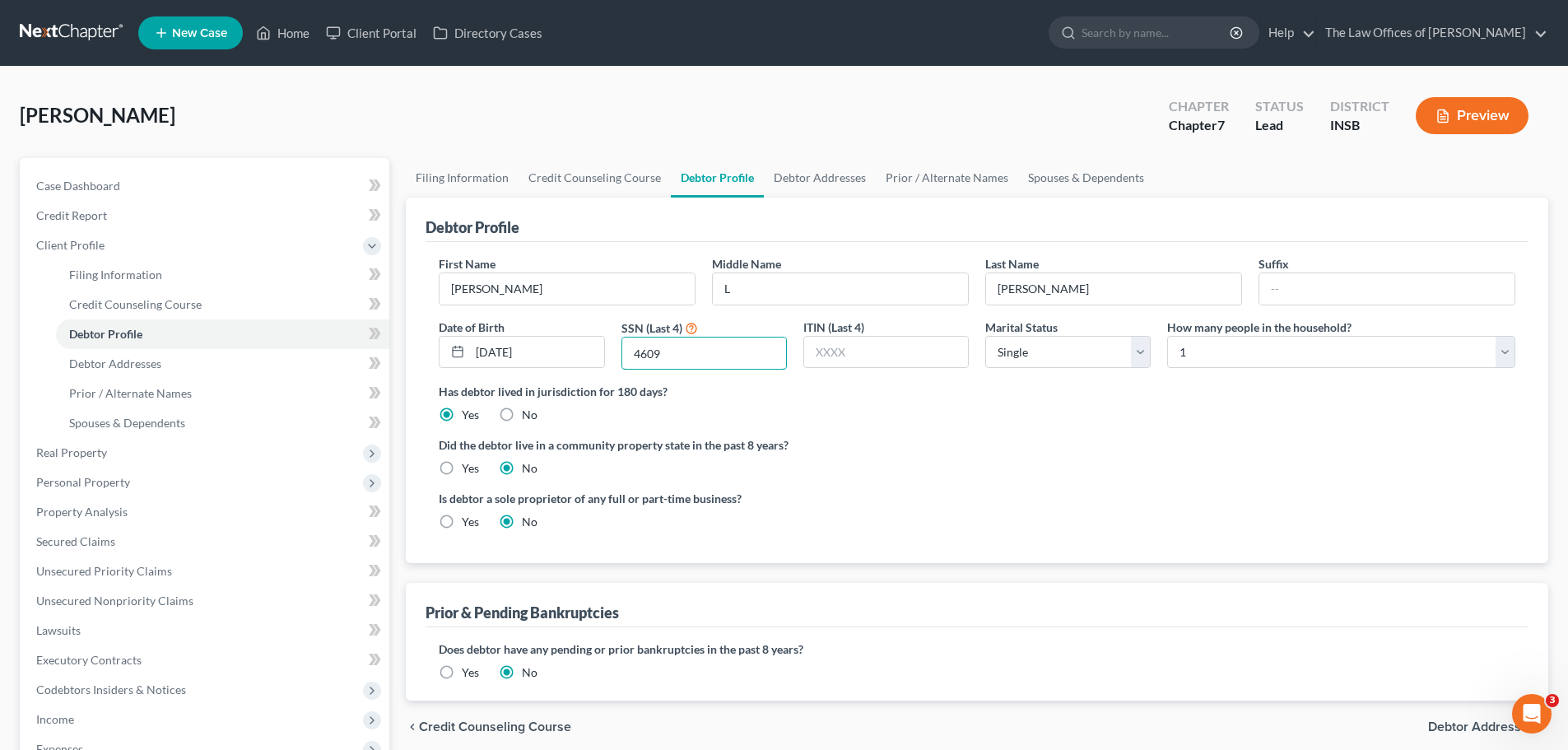
type input "4609"
click at [1137, 357] on select "Select Single Married Separated Divorced Widowed" at bounding box center [1068, 352] width 166 height 33
select select "2"
click at [985, 336] on select "Select Single Married Separated Divorced Widowed" at bounding box center [1068, 352] width 166 height 33
click at [819, 180] on link "Debtor Addresses" at bounding box center [820, 178] width 112 height 40
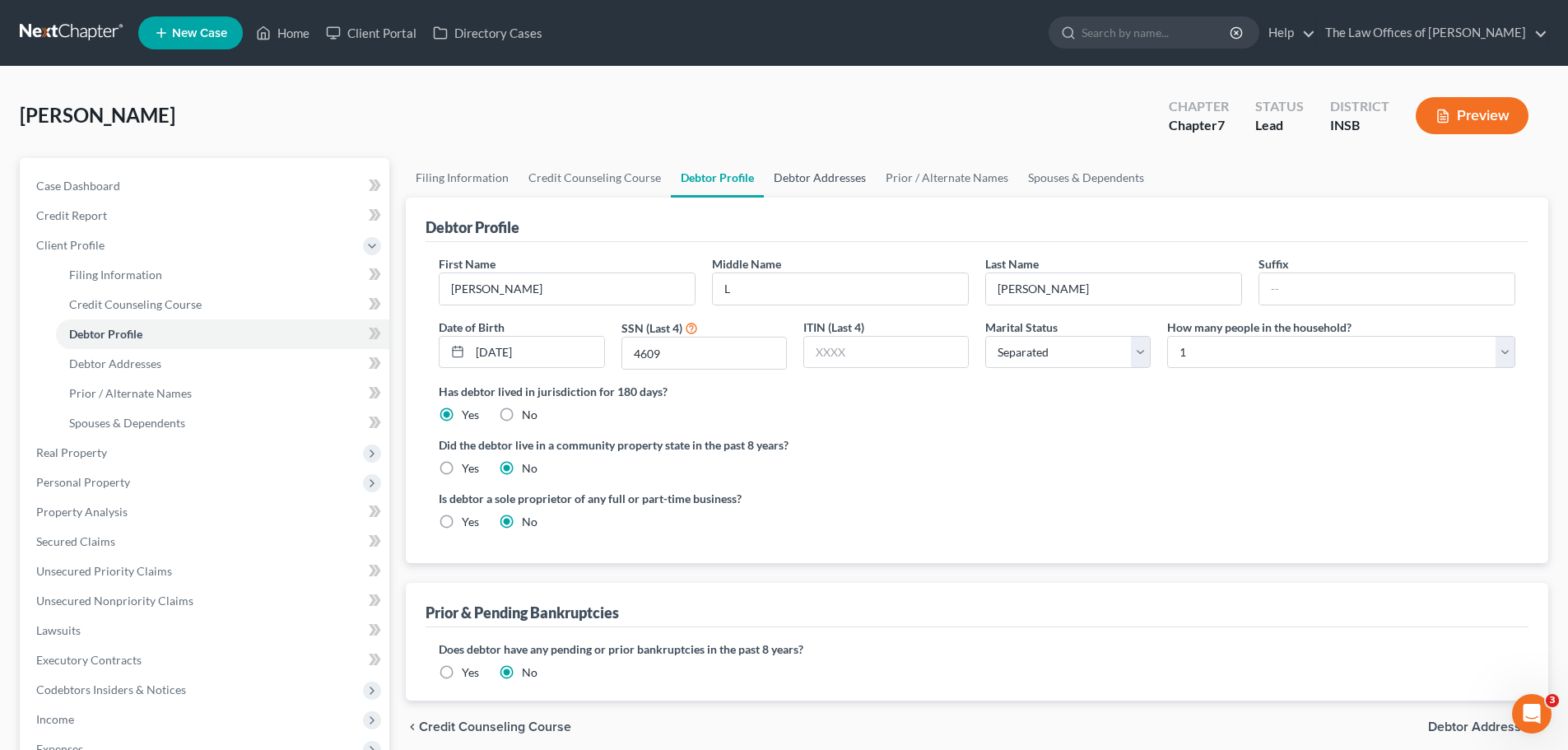
select select "0"
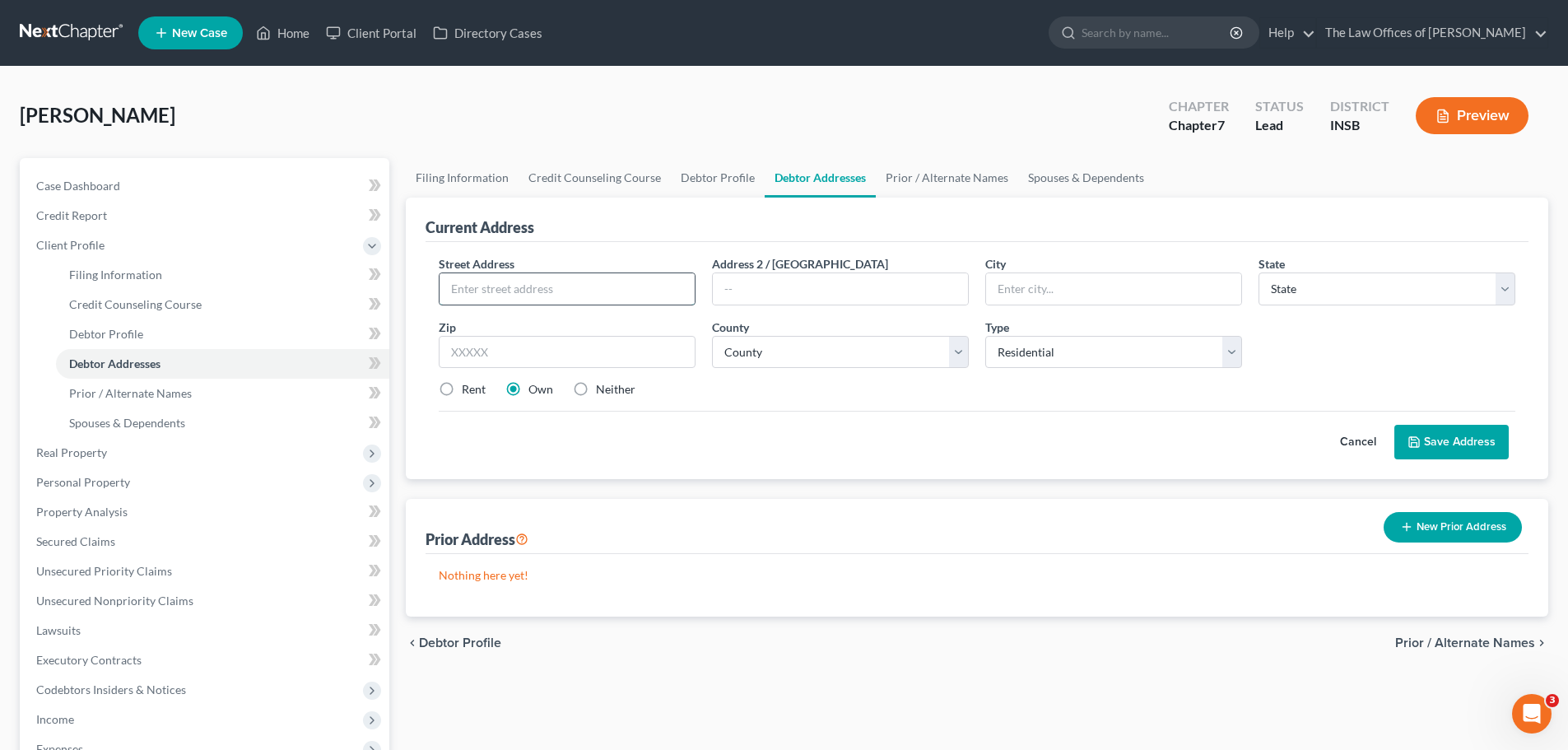
click at [534, 285] on input "text" at bounding box center [567, 289] width 255 height 31
click at [589, 288] on input "[STREET_ADDRESS]" at bounding box center [567, 289] width 255 height 31
type input "[STREET_ADDRESS]"
drag, startPoint x: 444, startPoint y: 390, endPoint x: 452, endPoint y: 402, distance: 14.4
click at [462, 389] on label "Rent" at bounding box center [474, 389] width 24 height 16
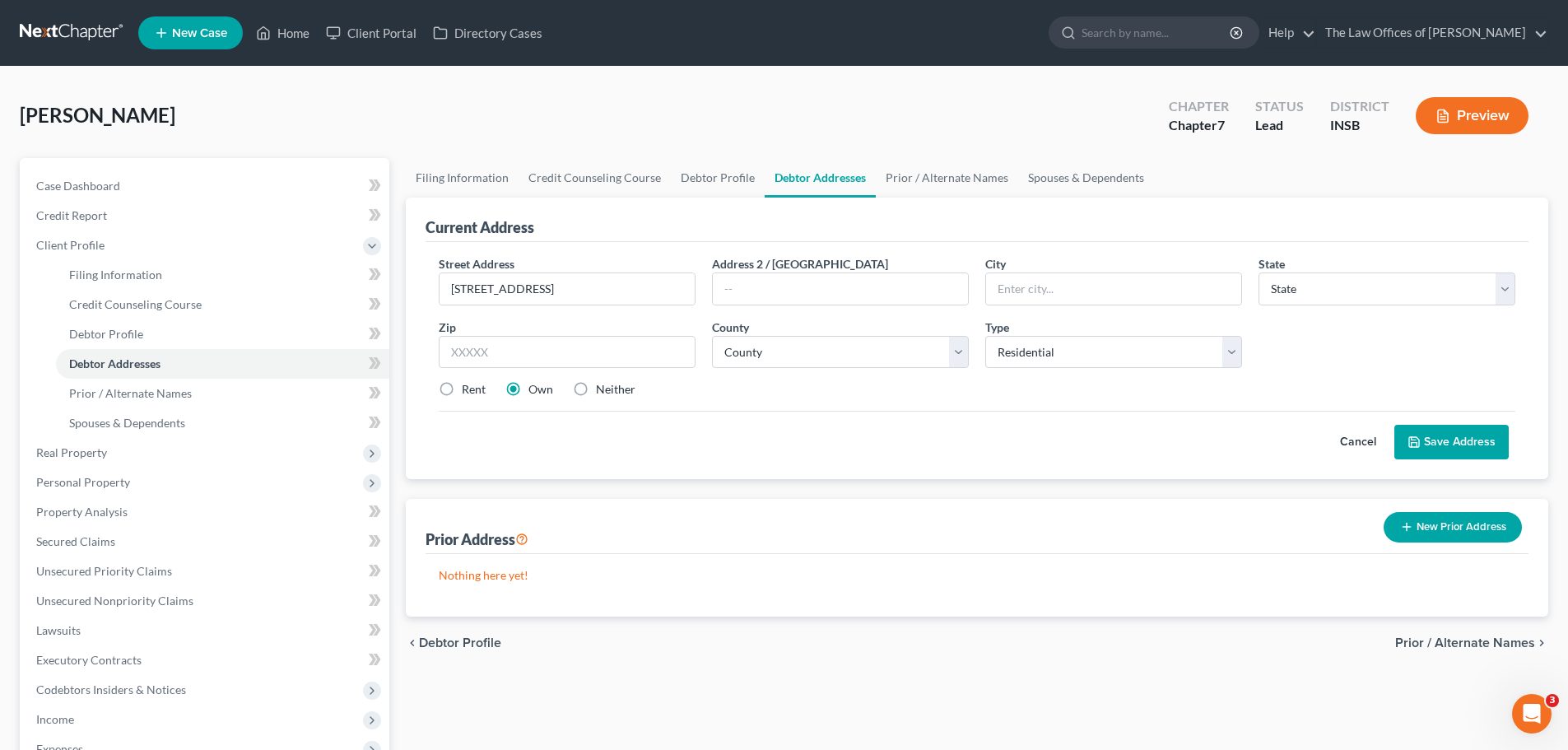
click at [468, 389] on input "Rent" at bounding box center [473, 386] width 11 height 11
radio input "true"
click at [507, 352] on input "text" at bounding box center [567, 352] width 257 height 33
click at [584, 349] on input "text" at bounding box center [567, 352] width 257 height 33
type input "47601"
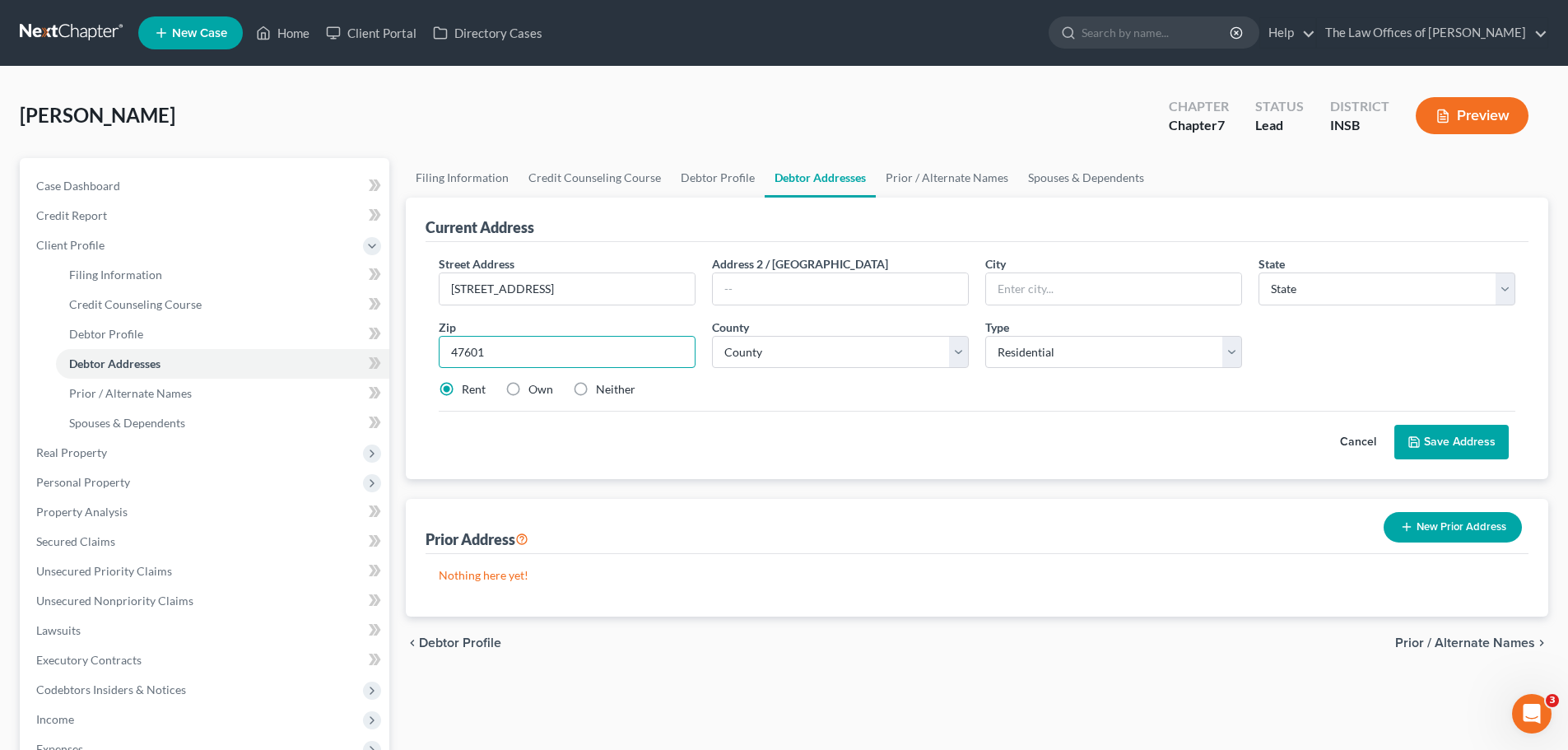
click at [1394, 425] on button "Save Address" at bounding box center [1451, 442] width 115 height 35
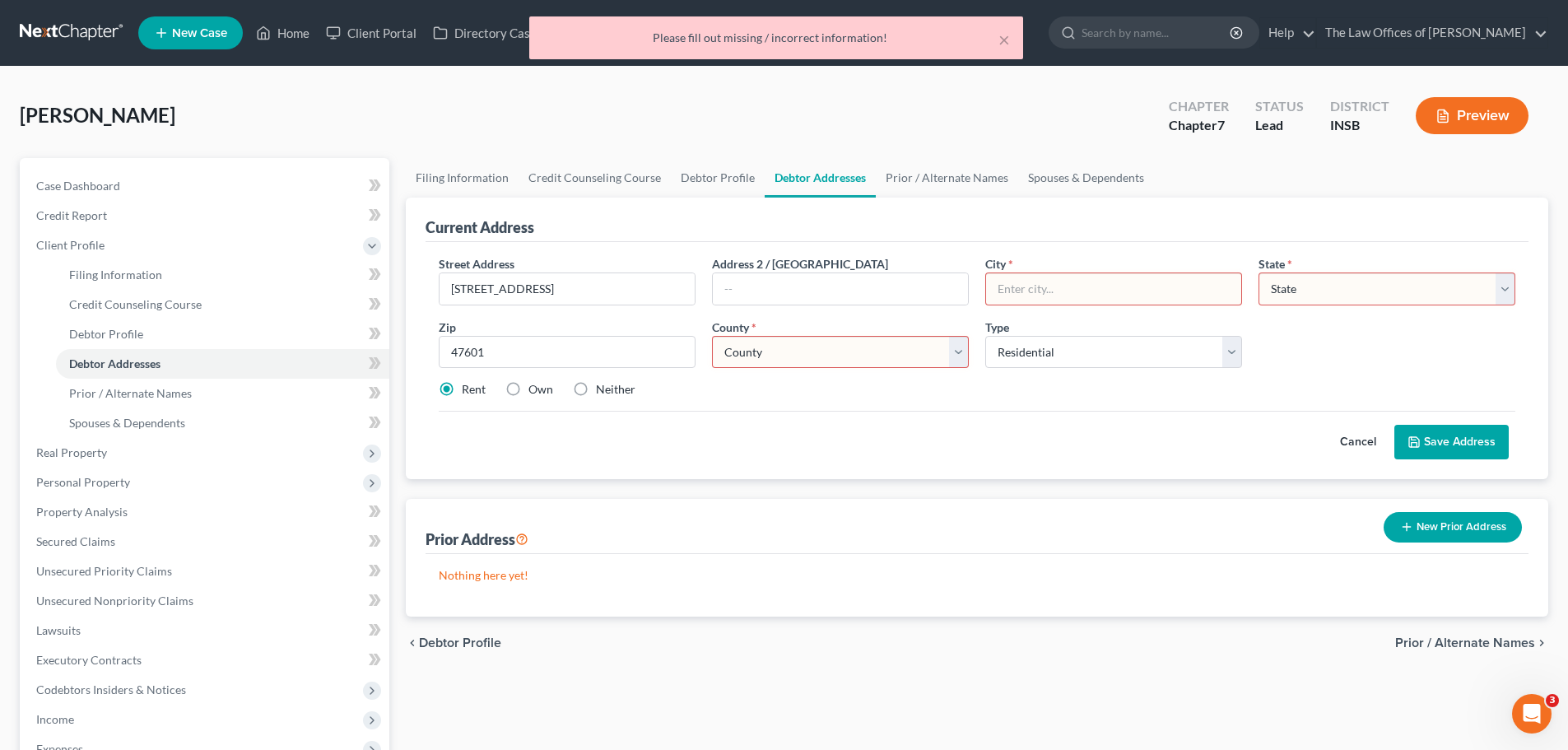
click at [1134, 308] on div "Street Address * [STREET_ADDRESS] * State * State [US_STATE] AK AR AZ CA CO CT …" at bounding box center [977, 333] width 1093 height 156
type input "[GEOGRAPHIC_DATA]"
select select "15"
click at [1137, 293] on input "[GEOGRAPHIC_DATA]" at bounding box center [1114, 289] width 255 height 31
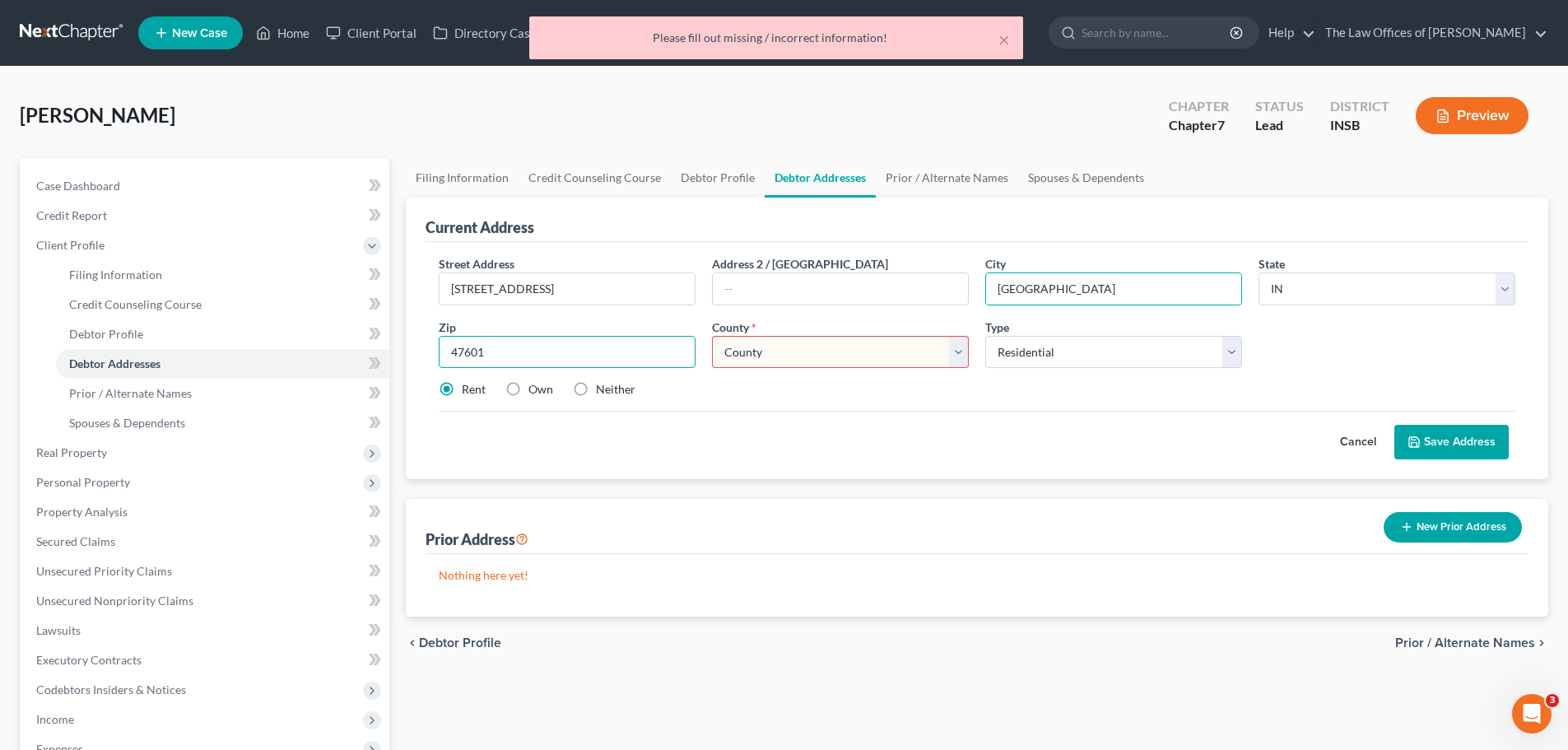
click at [508, 349] on input "47601" at bounding box center [567, 352] width 257 height 33
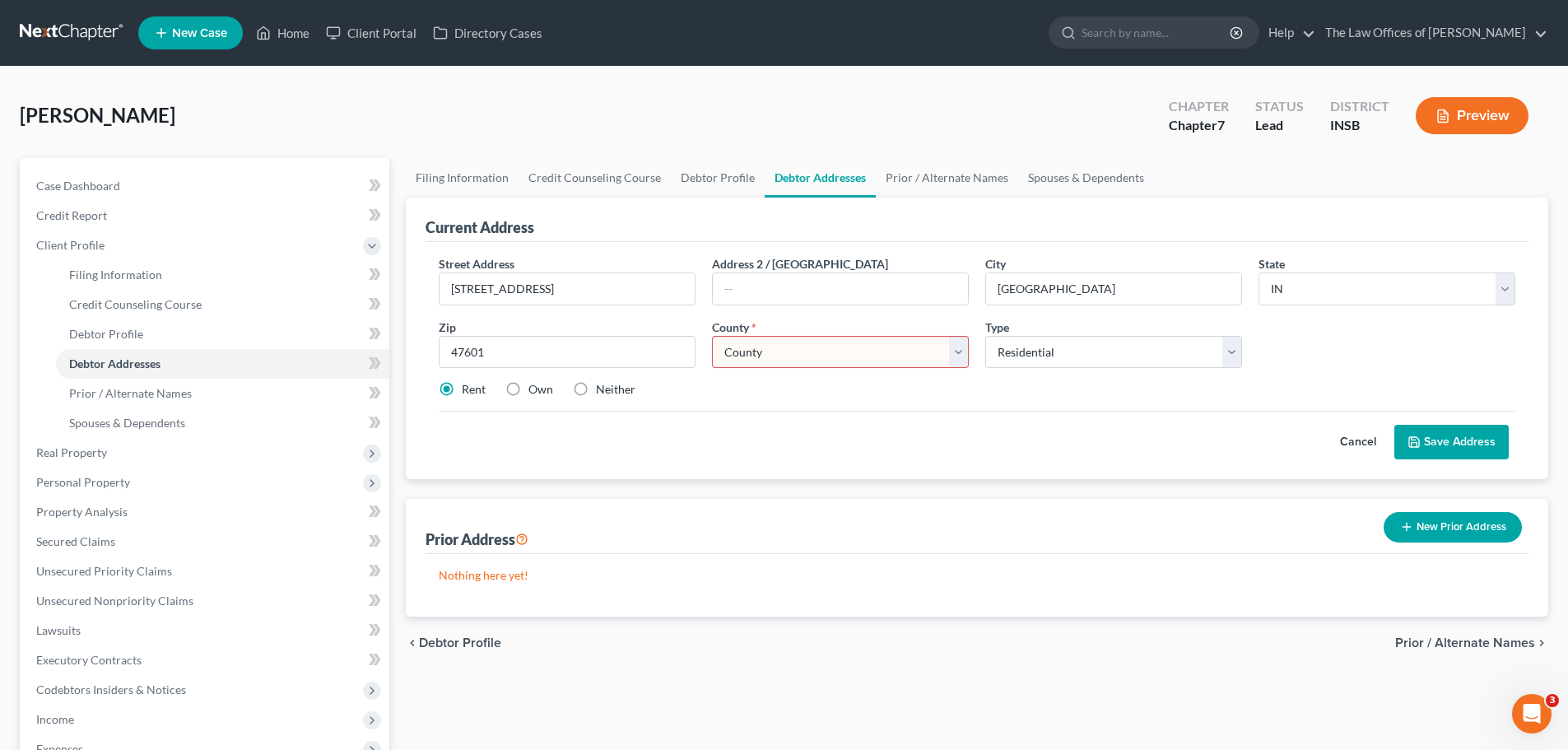
click at [759, 354] on select "County [GEOGRAPHIC_DATA] [GEOGRAPHIC_DATA] [GEOGRAPHIC_DATA] [GEOGRAPHIC_DATA] …" at bounding box center [840, 352] width 257 height 33
click at [873, 352] on select "County [GEOGRAPHIC_DATA] [GEOGRAPHIC_DATA] [GEOGRAPHIC_DATA] [GEOGRAPHIC_DATA] …" at bounding box center [840, 352] width 257 height 33
select select "86"
click at [712, 336] on select "County [GEOGRAPHIC_DATA] [GEOGRAPHIC_DATA] [GEOGRAPHIC_DATA] [GEOGRAPHIC_DATA] …" at bounding box center [840, 352] width 257 height 33
click at [525, 290] on input "[STREET_ADDRESS]" at bounding box center [567, 289] width 255 height 31
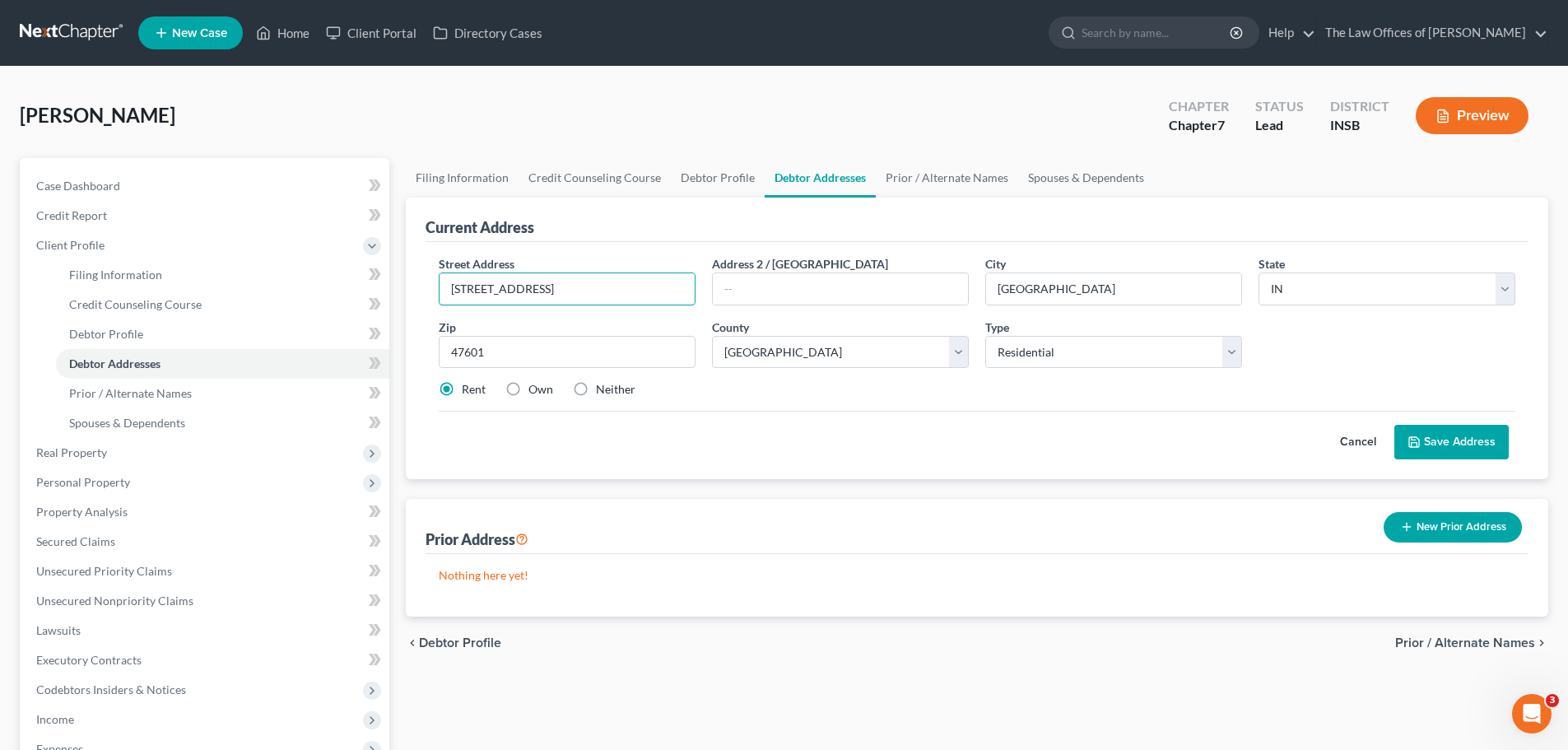
type input "[STREET_ADDRESS]"
click at [1443, 444] on button "Save Address" at bounding box center [1451, 442] width 115 height 35
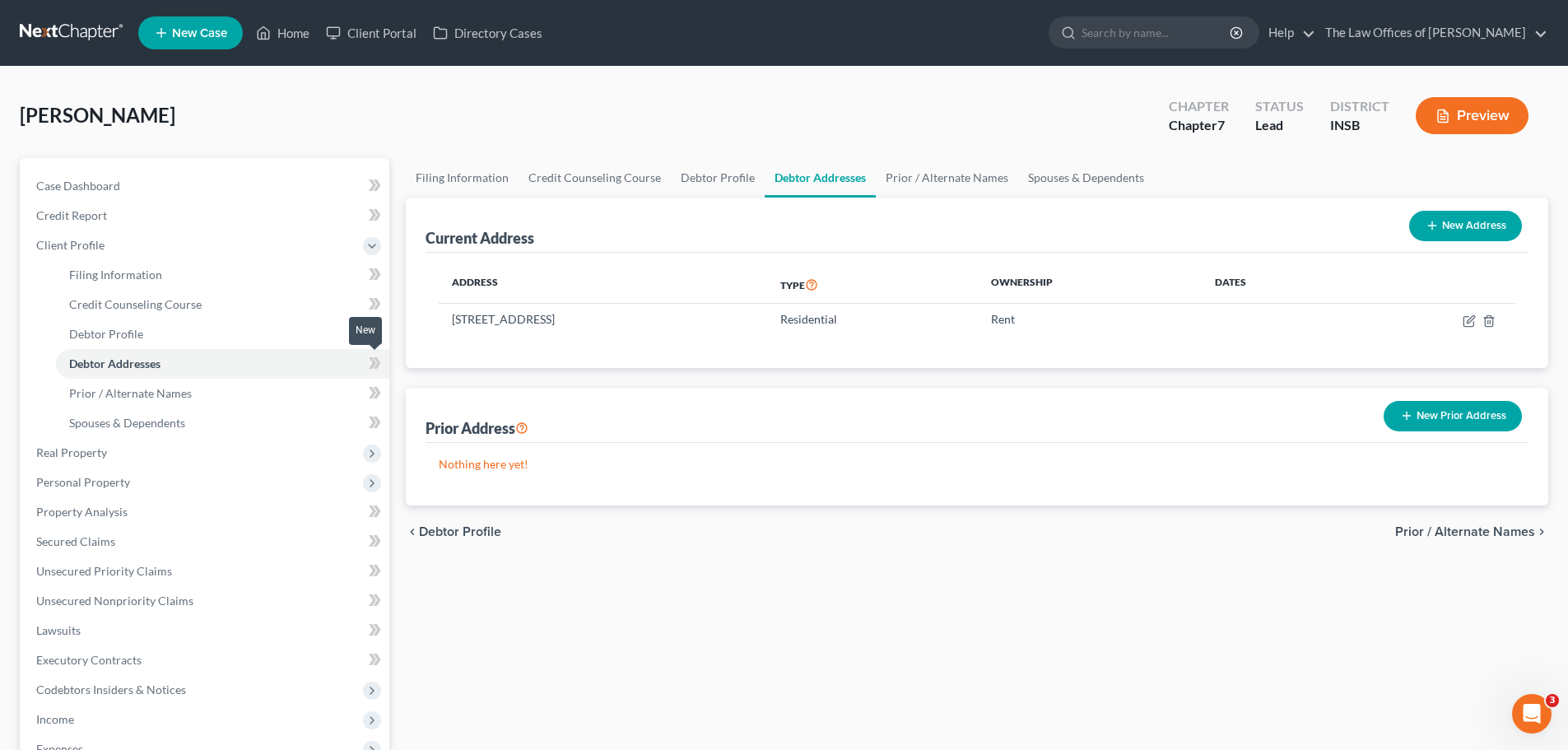
click at [369, 364] on icon at bounding box center [375, 364] width 13 height 20
click at [369, 338] on icon at bounding box center [372, 334] width 8 height 12
click at [373, 273] on icon at bounding box center [372, 274] width 8 height 12
click at [372, 248] on polyline at bounding box center [372, 246] width 7 height 3
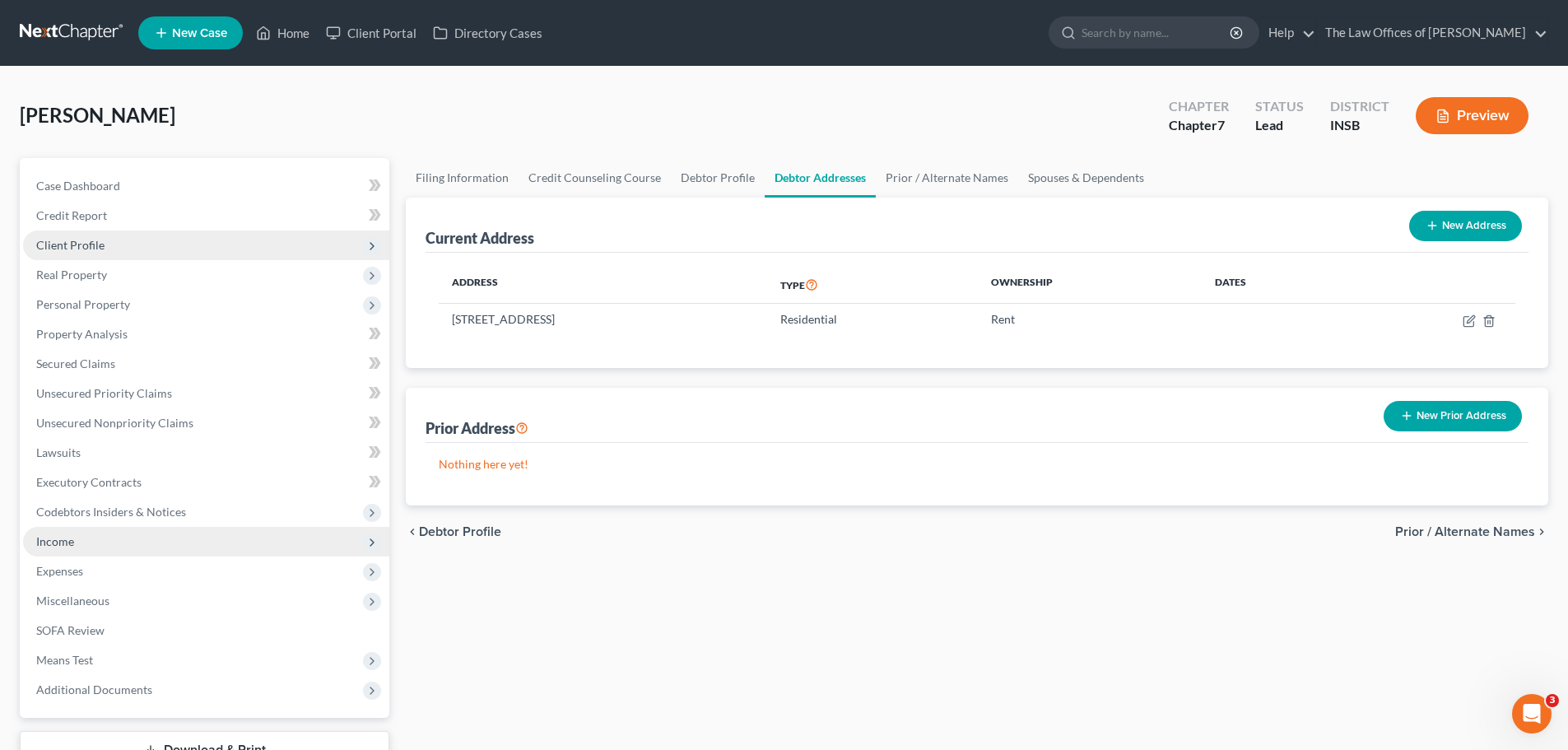
click at [214, 547] on span "Income" at bounding box center [206, 541] width 366 height 30
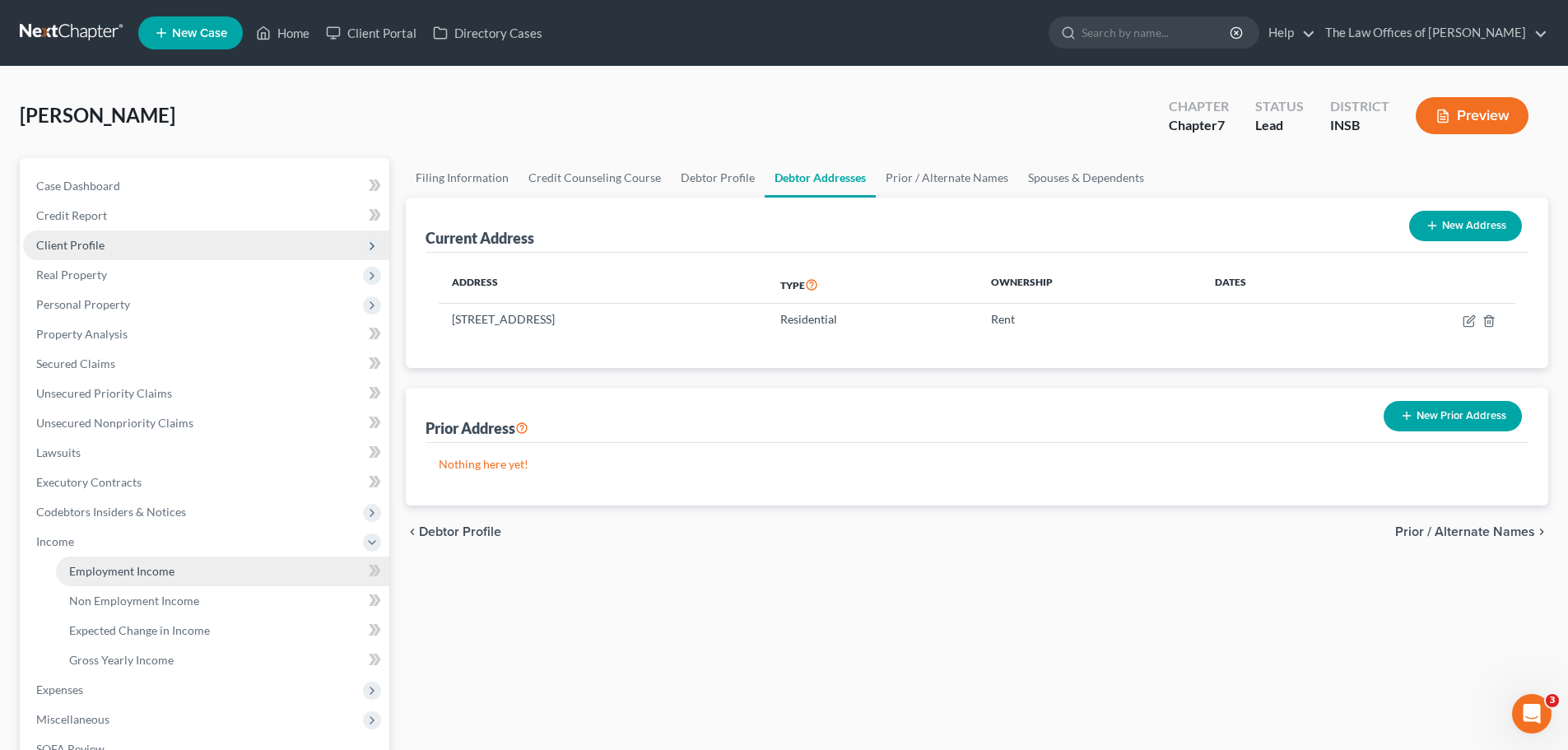
click at [178, 570] on link "Employment Income" at bounding box center [223, 571] width 333 height 30
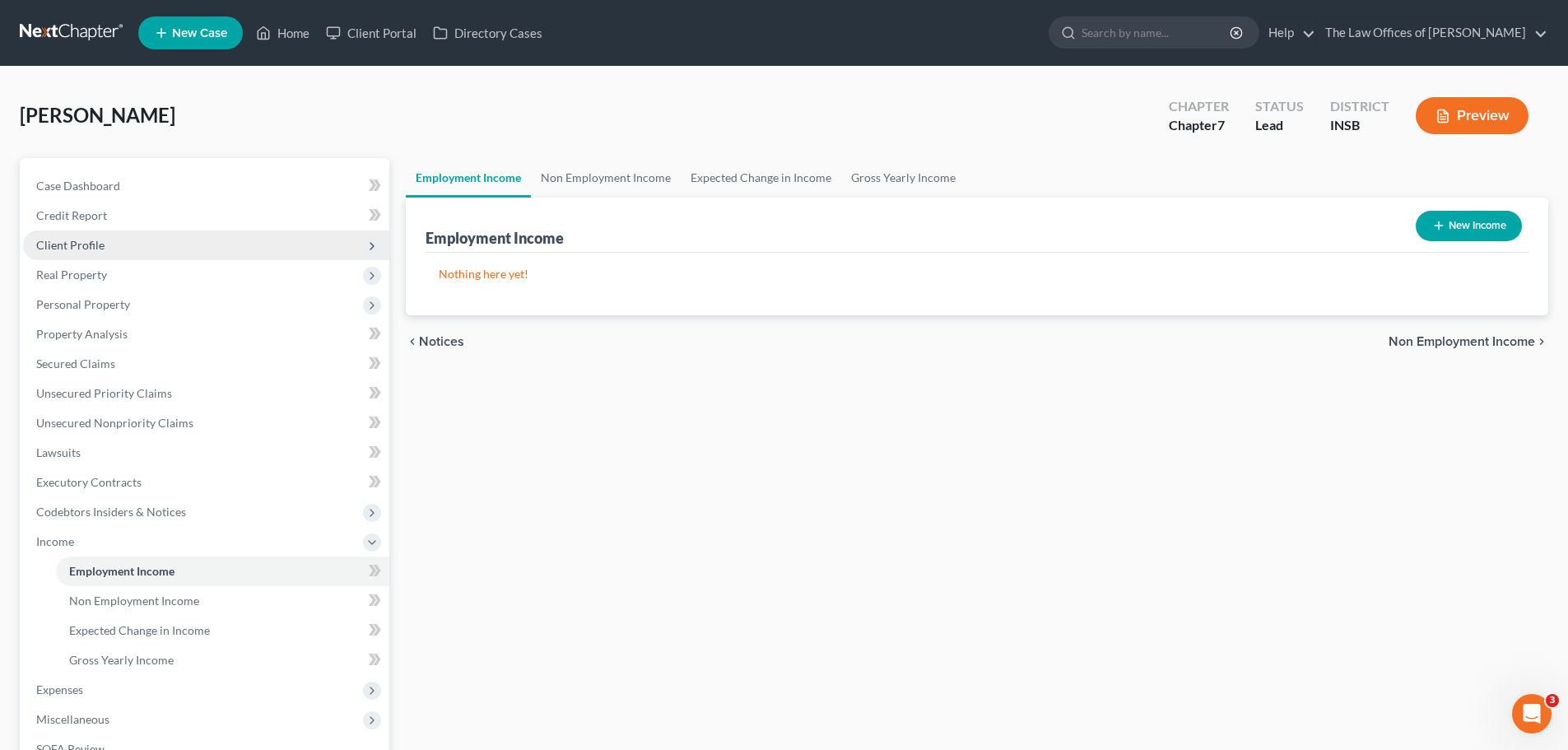
click at [1486, 227] on button "New Income" at bounding box center [1468, 226] width 106 height 31
select select "0"
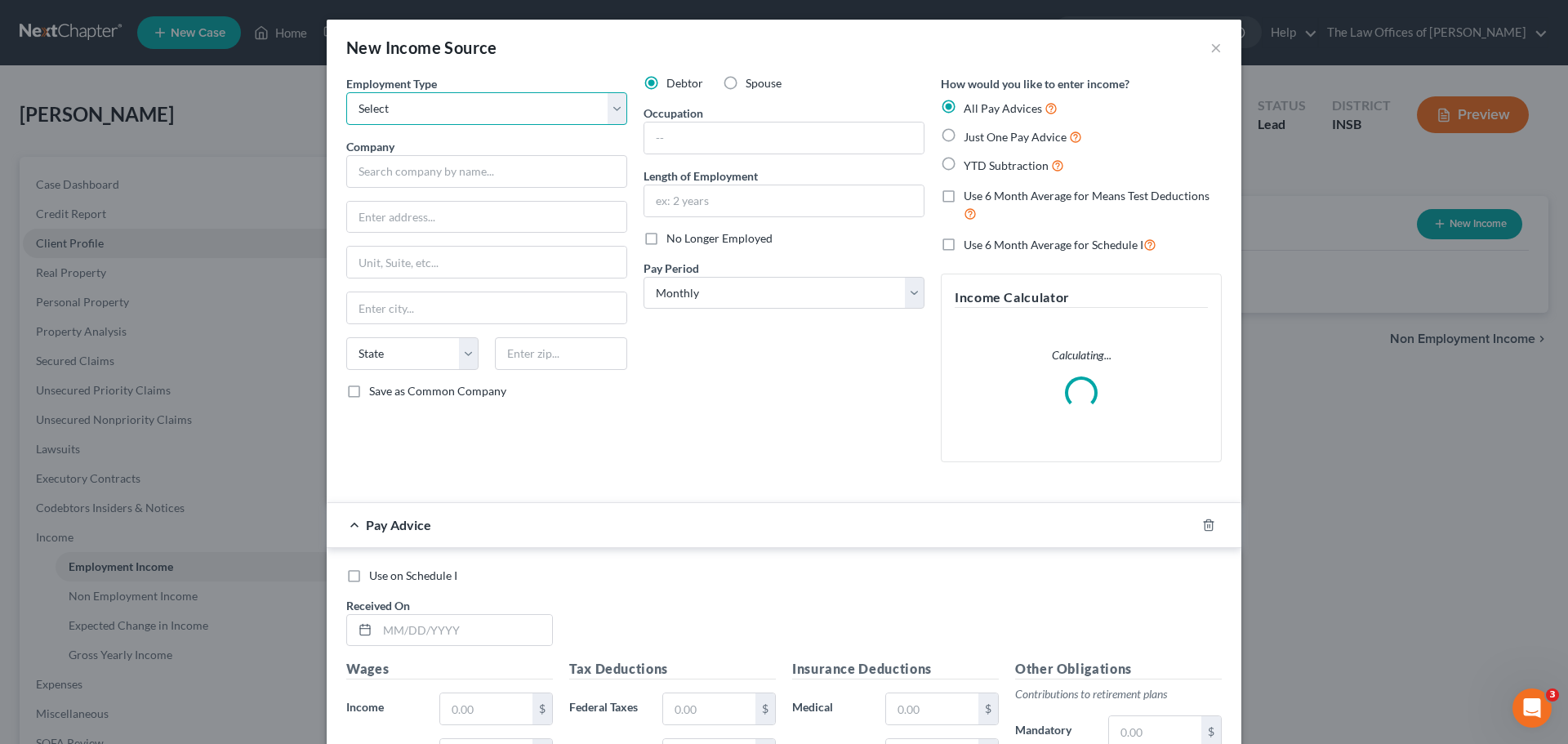
click at [373, 95] on select "Select Full or [DEMOGRAPHIC_DATA] Employment Self Employment" at bounding box center [486, 108] width 281 height 33
select select "0"
click at [346, 92] on select "Select Full or [DEMOGRAPHIC_DATA] Employment Self Employment" at bounding box center [486, 108] width 281 height 33
click at [408, 172] on input "text" at bounding box center [486, 171] width 281 height 33
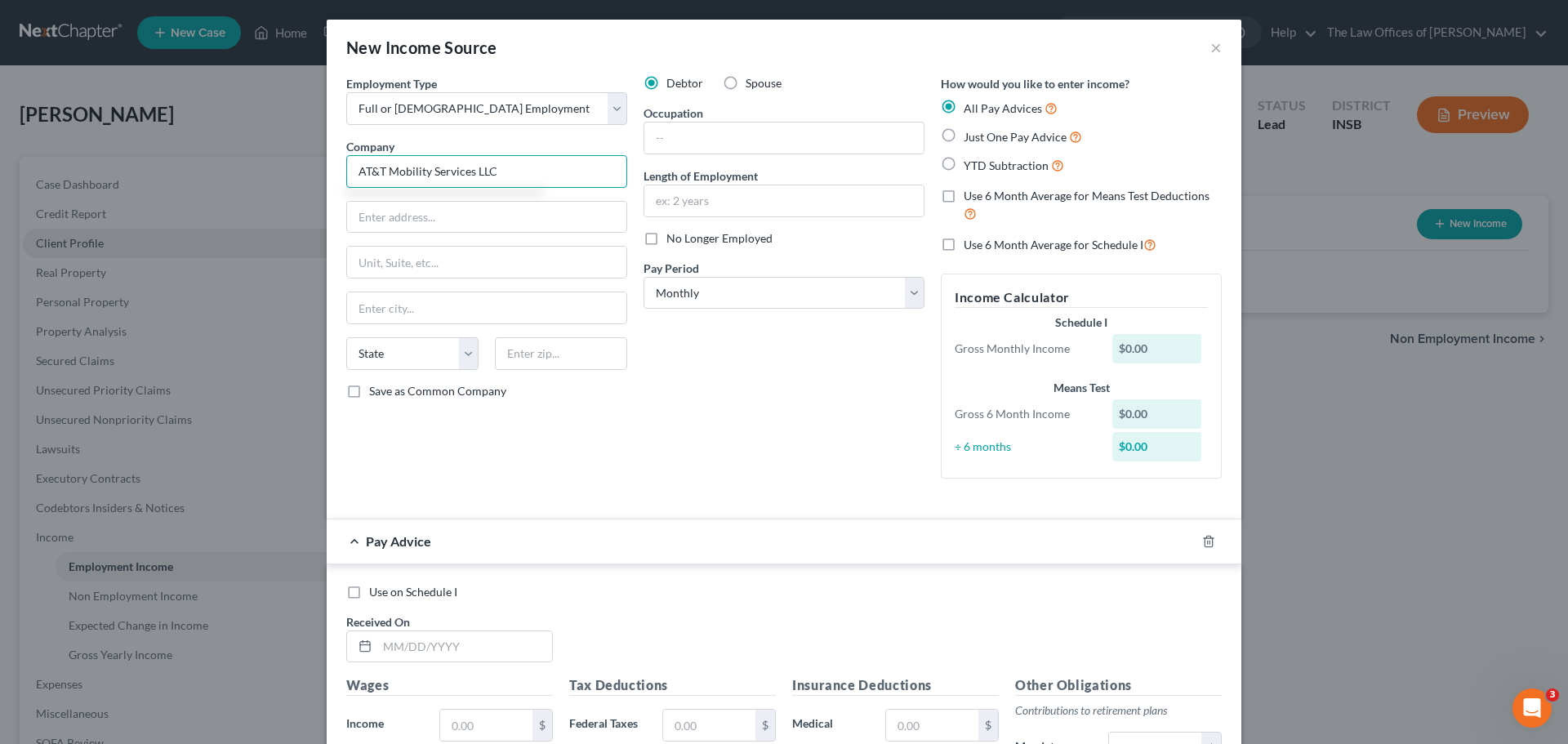
type input "AT&T Mobility Services LLC"
type input "[STREET_ADDRESS]"
type input "30319"
type input "[GEOGRAPHIC_DATA]"
select select "10"
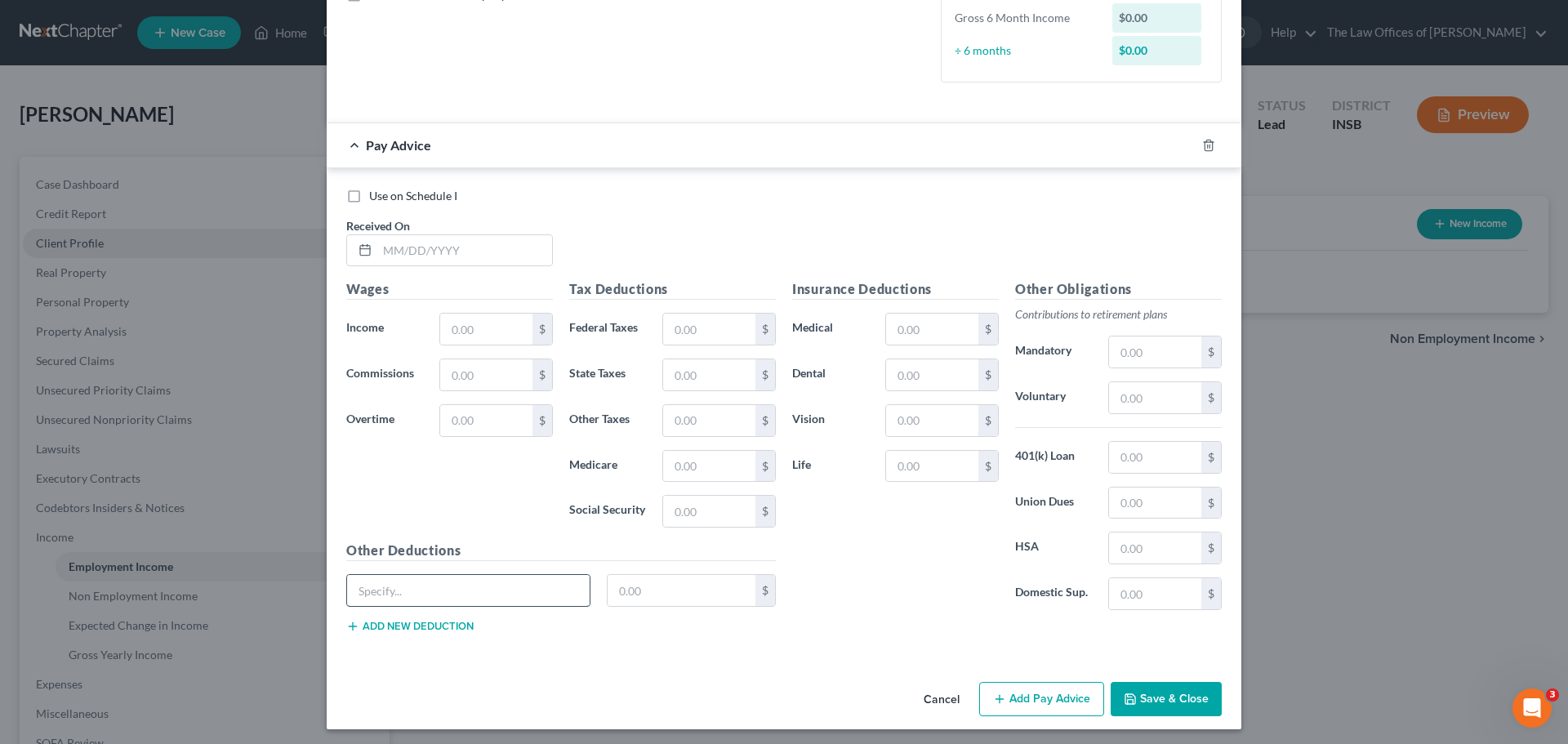
scroll to position [401, 0]
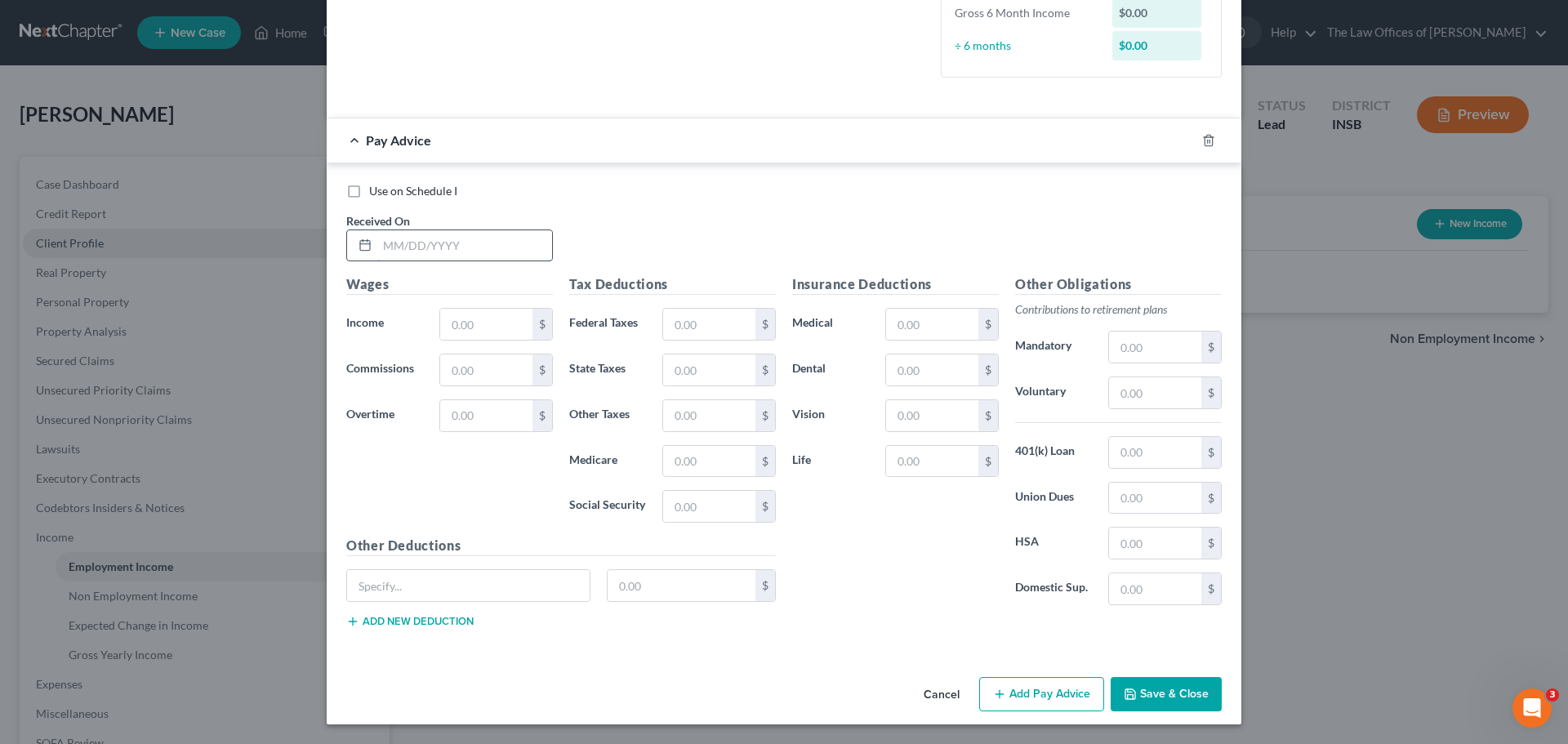
click at [387, 244] on input "text" at bounding box center [464, 245] width 175 height 31
click at [408, 249] on input "[DATE]" at bounding box center [464, 245] width 175 height 31
type input "[DATE]"
click at [451, 316] on input "text" at bounding box center [486, 324] width 92 height 31
type input "2,053.40"
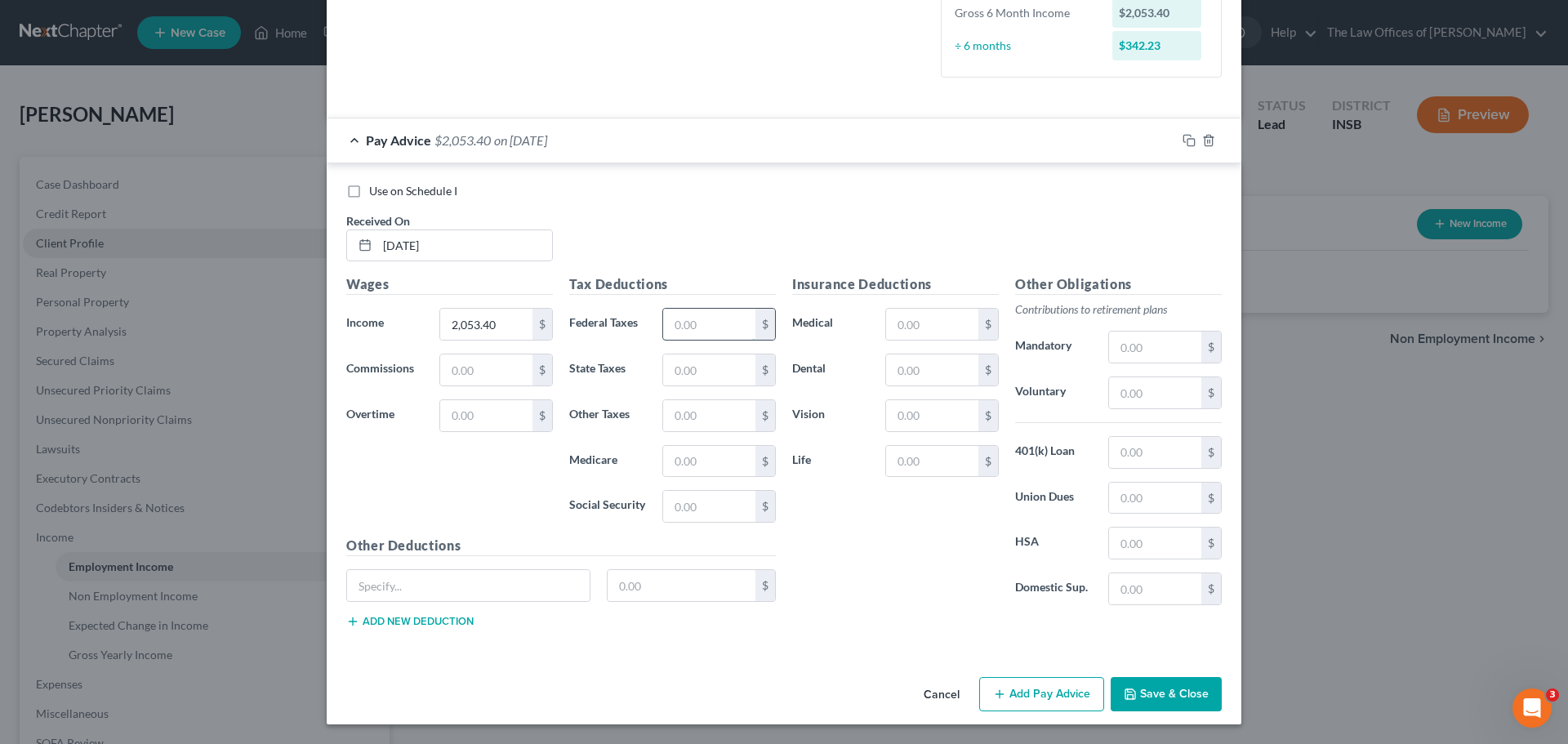
click at [697, 322] on input "text" at bounding box center [709, 324] width 92 height 31
type input "145.66"
type input "56.02"
type input "28.80"
type input "123.13"
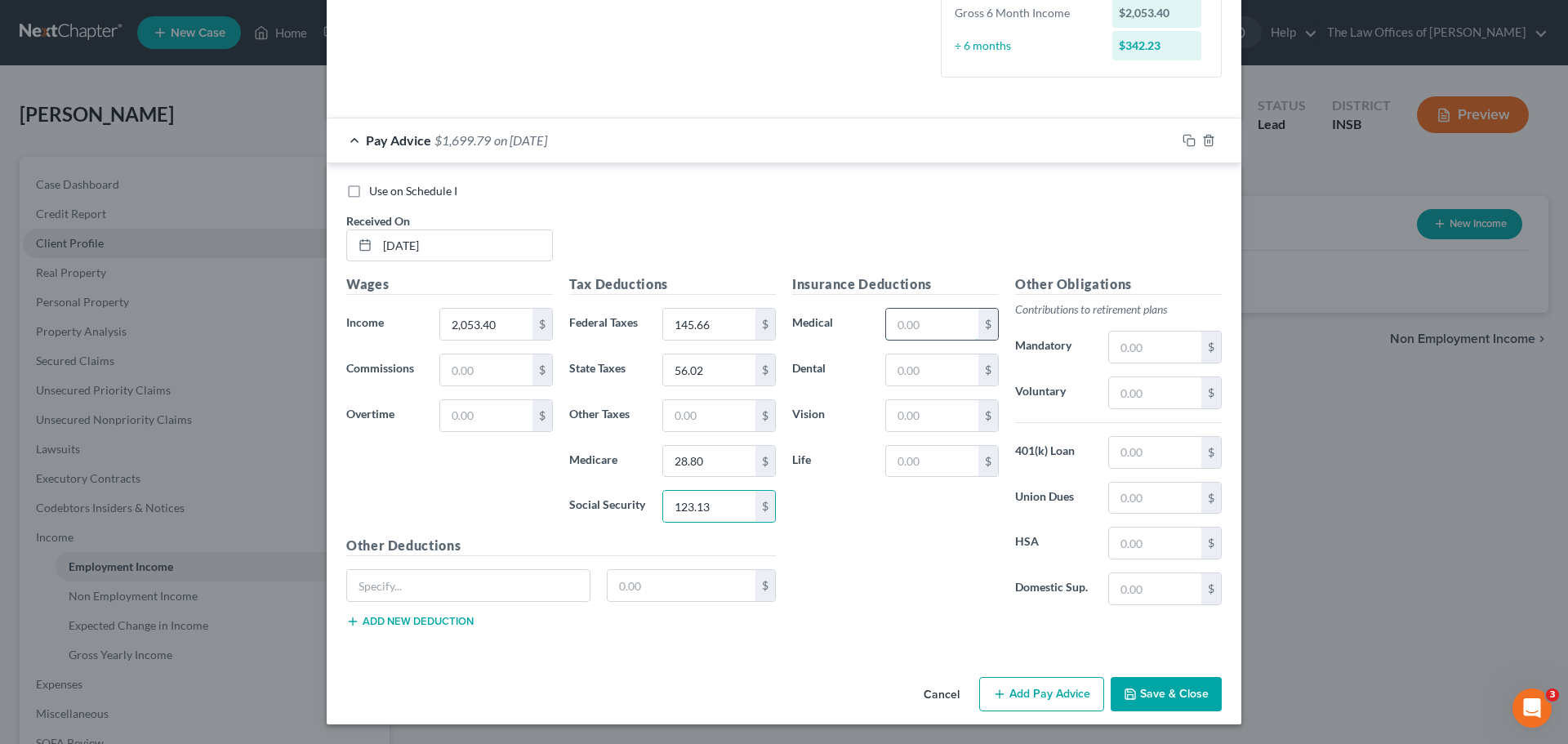
click at [934, 314] on input "text" at bounding box center [932, 324] width 92 height 31
type input "30.00"
click at [936, 361] on input "text" at bounding box center [932, 369] width 92 height 31
click at [899, 415] on input "text" at bounding box center [932, 415] width 92 height 31
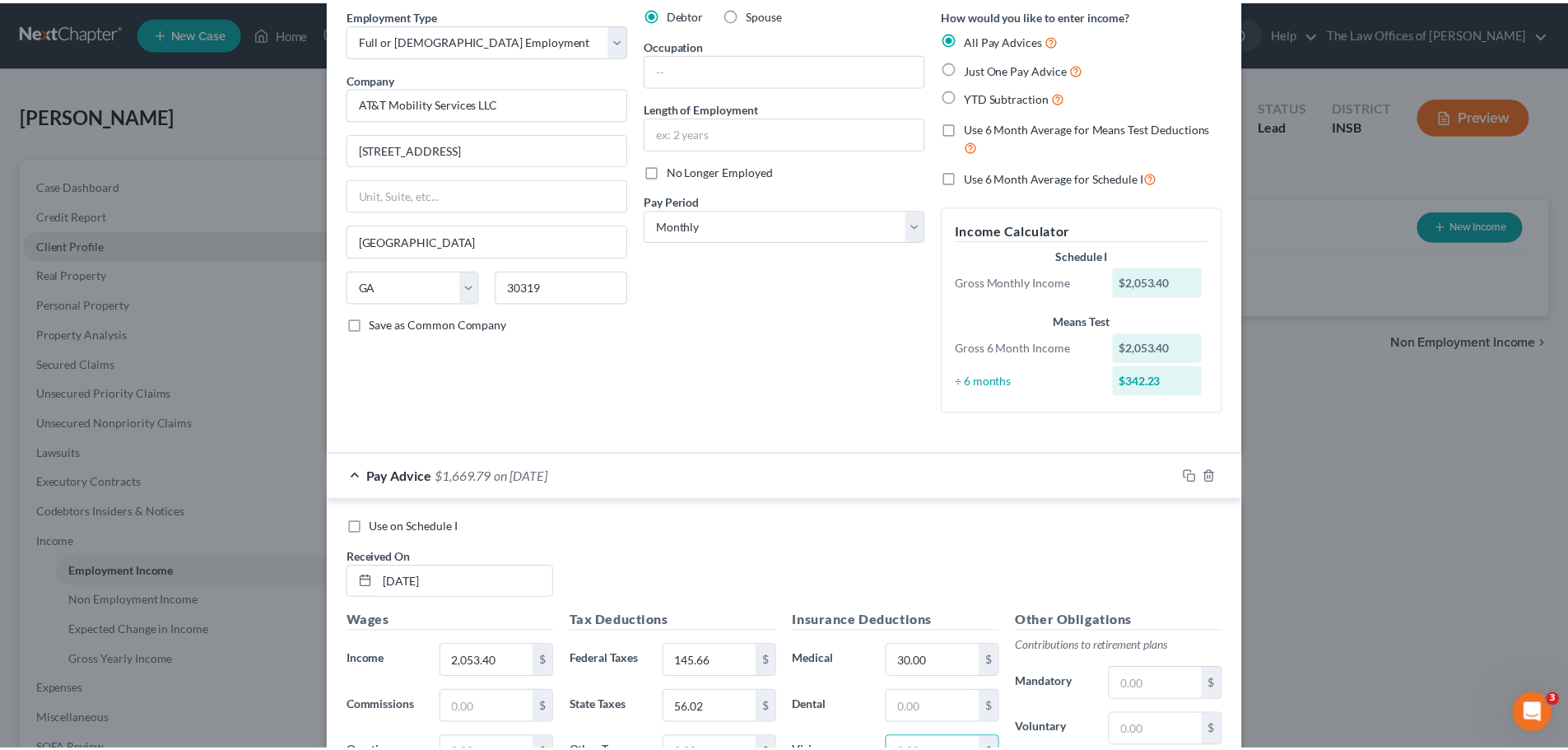
scroll to position [0, 0]
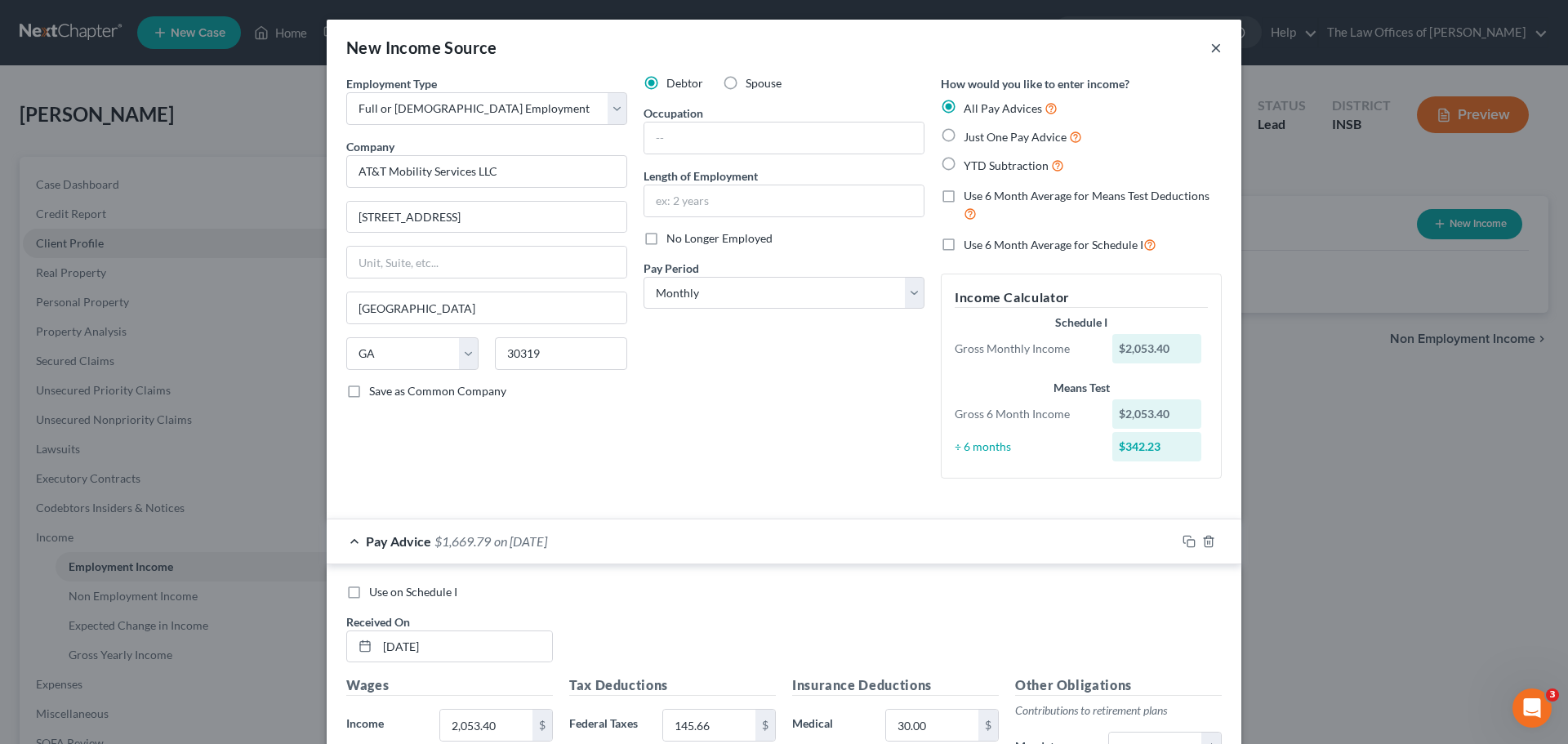
click at [1212, 51] on button "×" at bounding box center [1216, 47] width 12 height 19
